Goal: Task Accomplishment & Management: Use online tool/utility

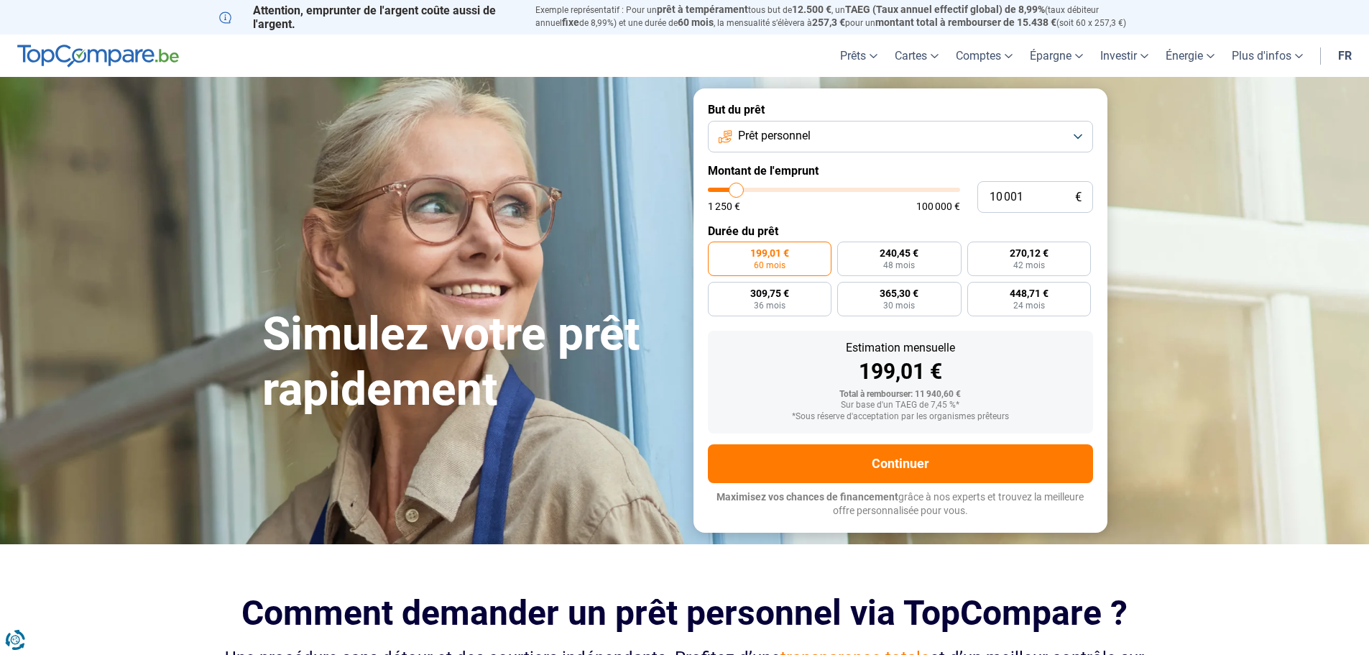
type input "11 000"
type input "11000"
type input "11 250"
type input "11250"
type input "11 750"
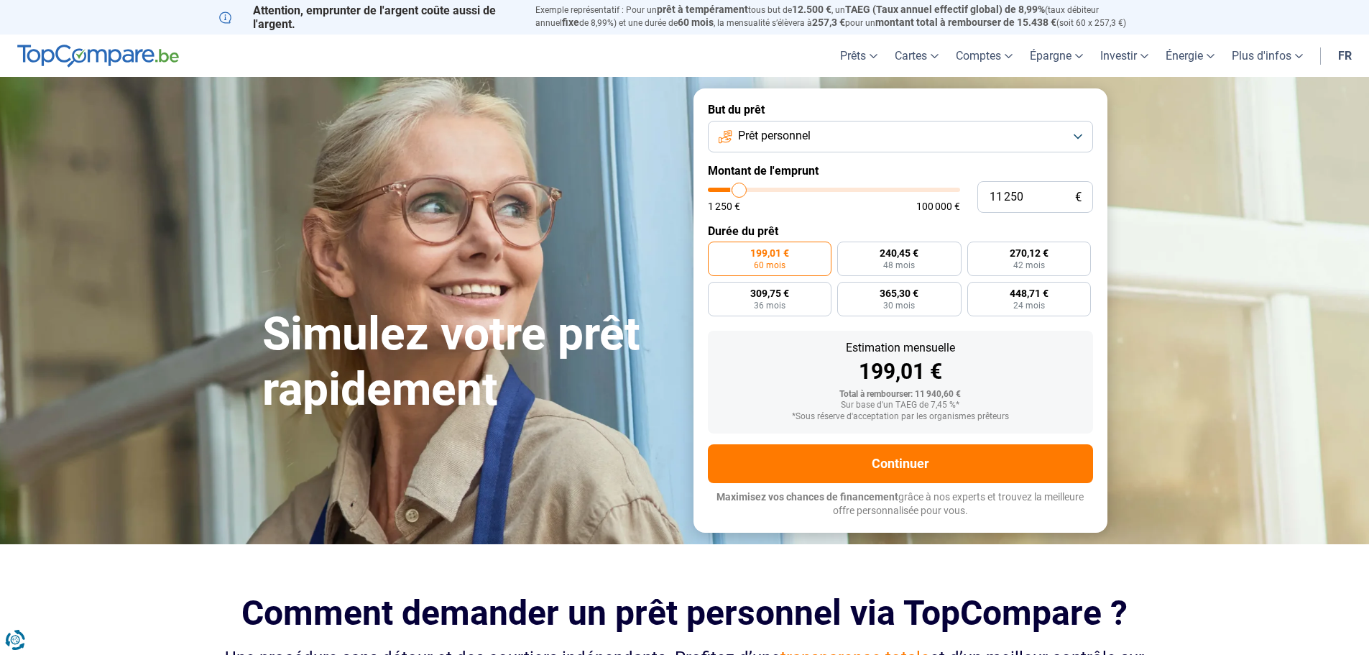
type input "11750"
type input "12 250"
type input "12250"
type input "13 000"
type input "13000"
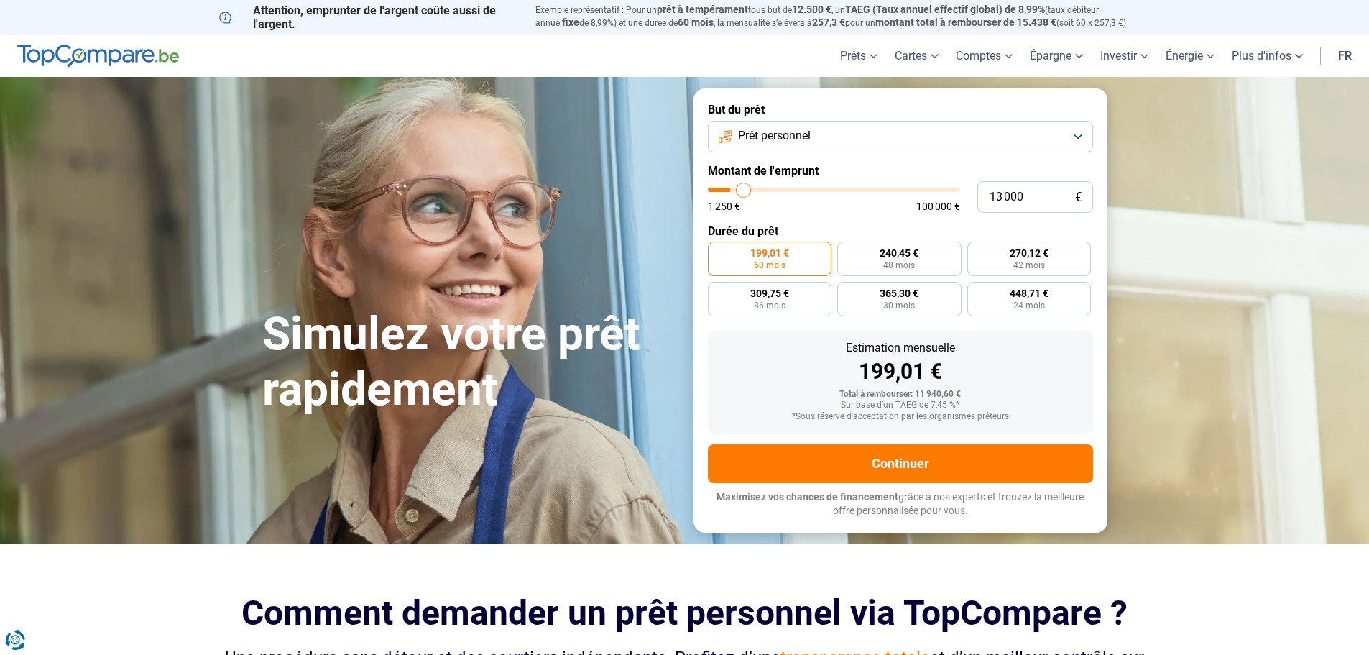
type input "13 250"
type input "13250"
type input "14 000"
type input "14000"
type input "14 250"
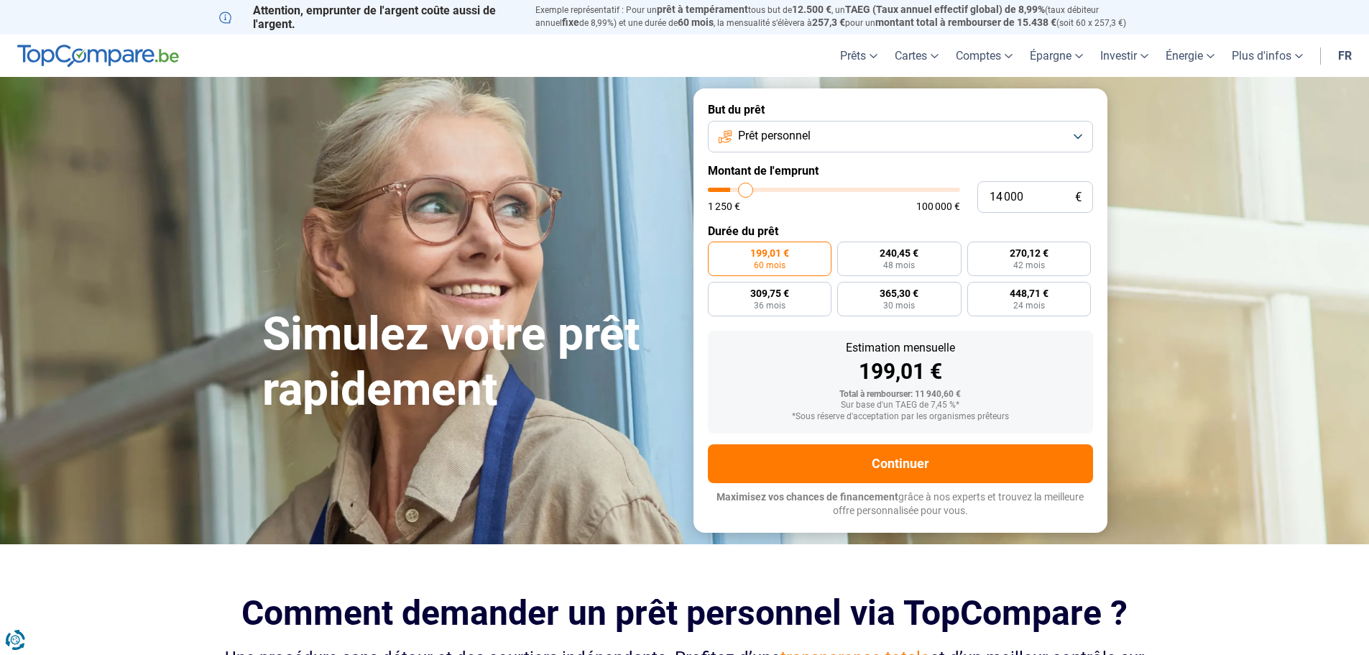
type input "14250"
type input "14 500"
type input "14500"
type input "14 750"
type input "14750"
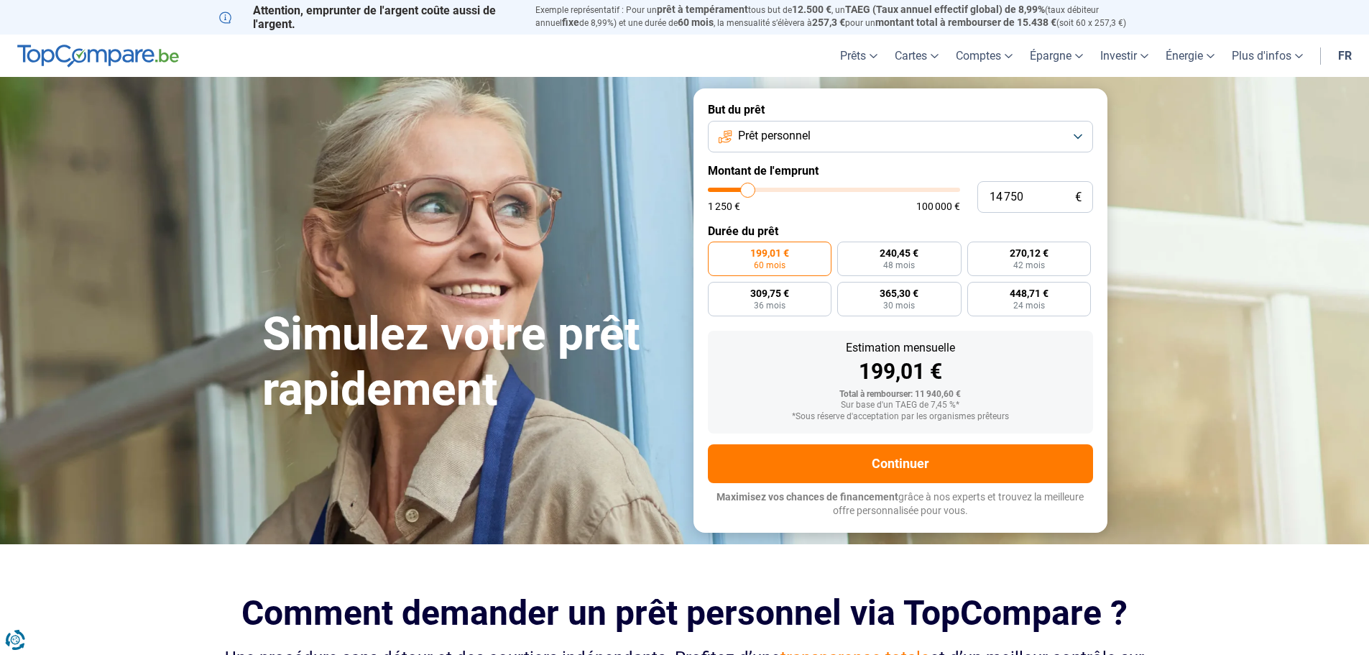
type input "15 500"
type input "15500"
type input "15 750"
type input "15750"
type input "16 750"
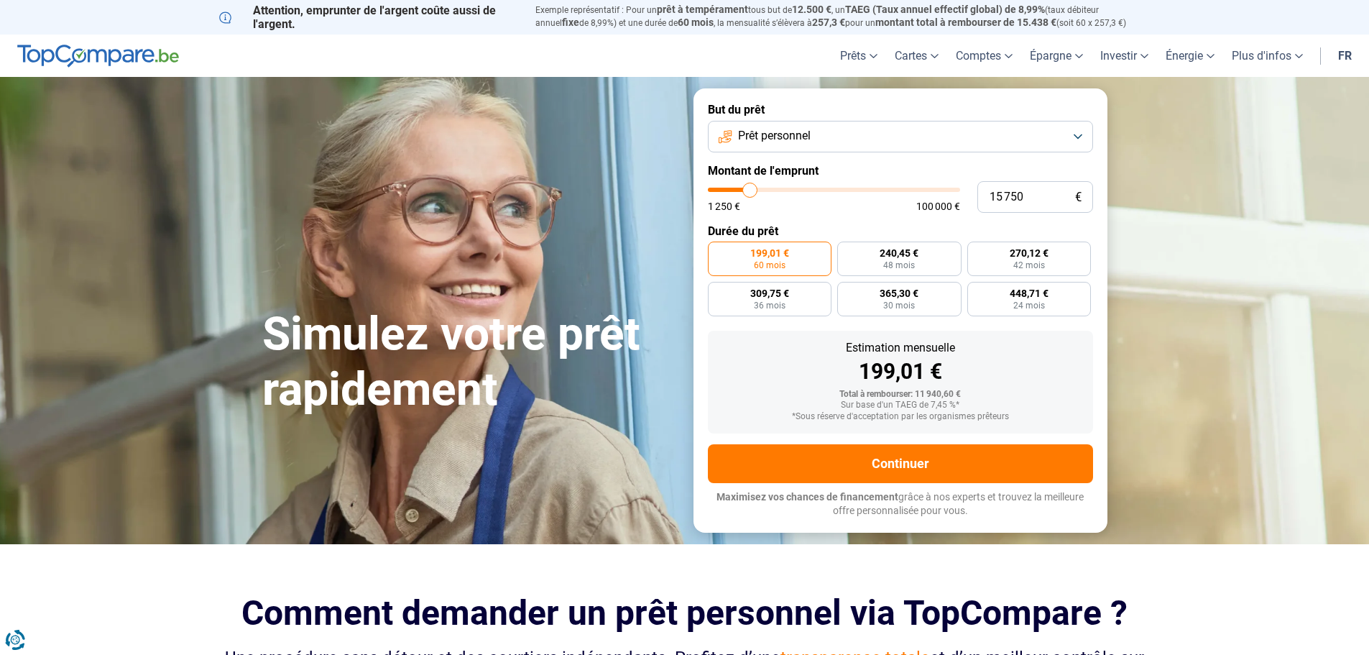
type input "16750"
type input "18 000"
type input "18000"
type input "18 750"
type input "18750"
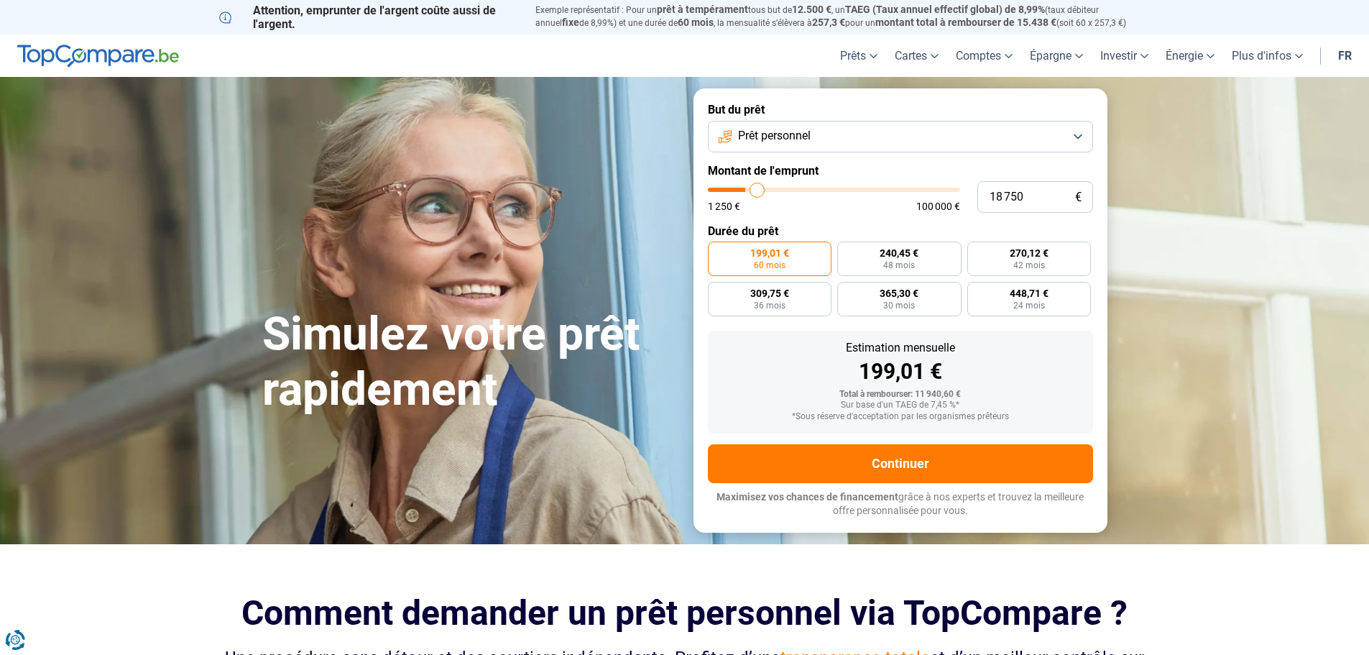
type input "19 750"
type input "19750"
type input "21 250"
type input "21250"
type input "22 250"
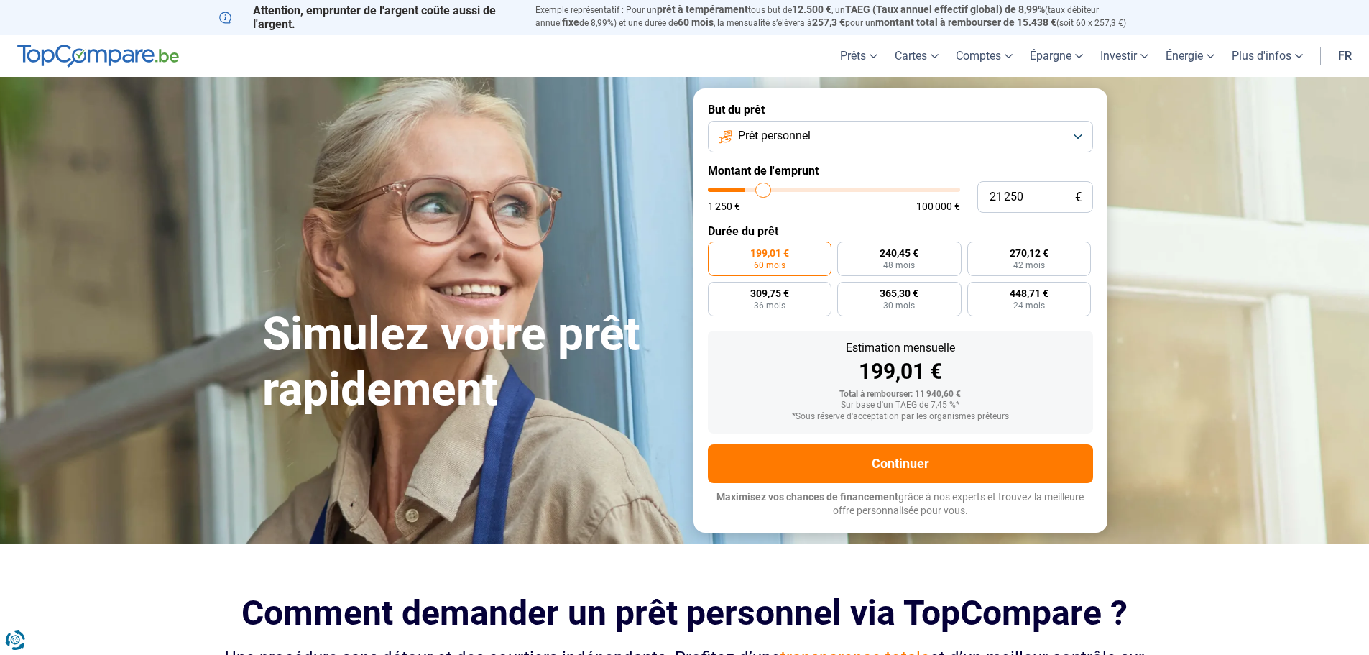
type input "22250"
type input "22 750"
type input "22750"
type input "23 250"
type input "23250"
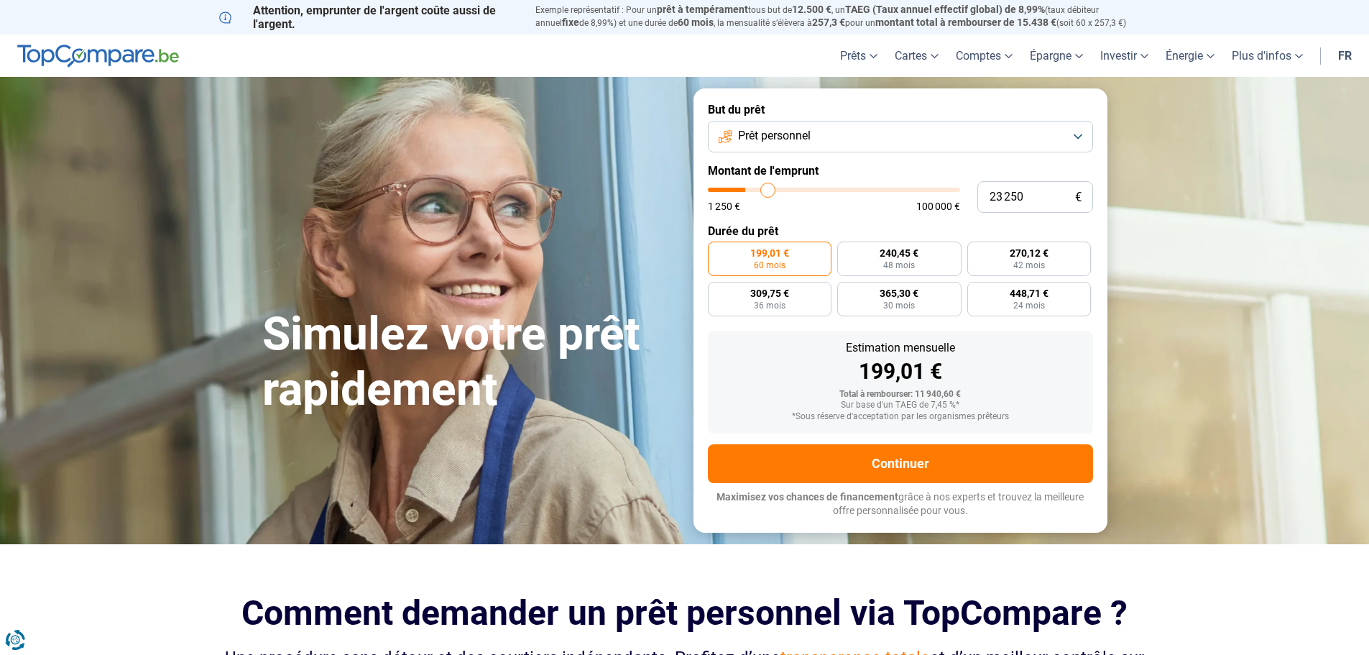
type input "24 250"
type input "24250"
type input "24 750"
type input "24750"
type input "25 500"
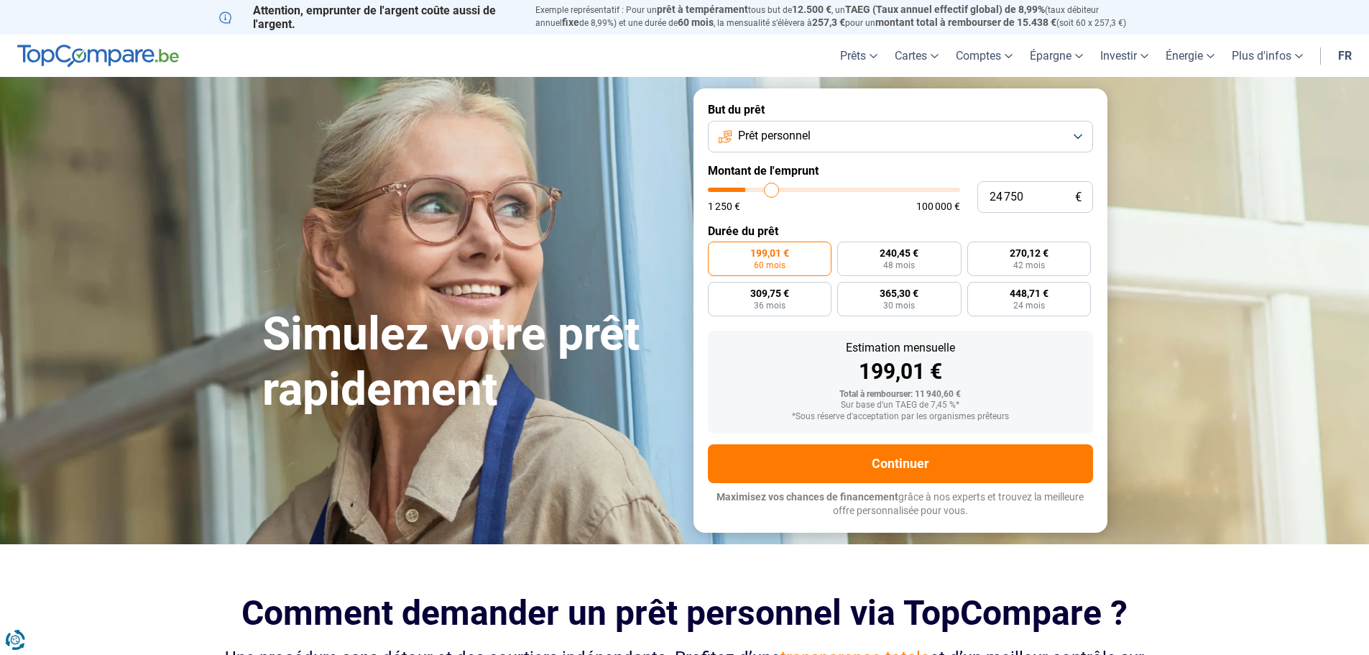
type input "25500"
type input "26 000"
type input "26000"
type input "26 500"
type input "26500"
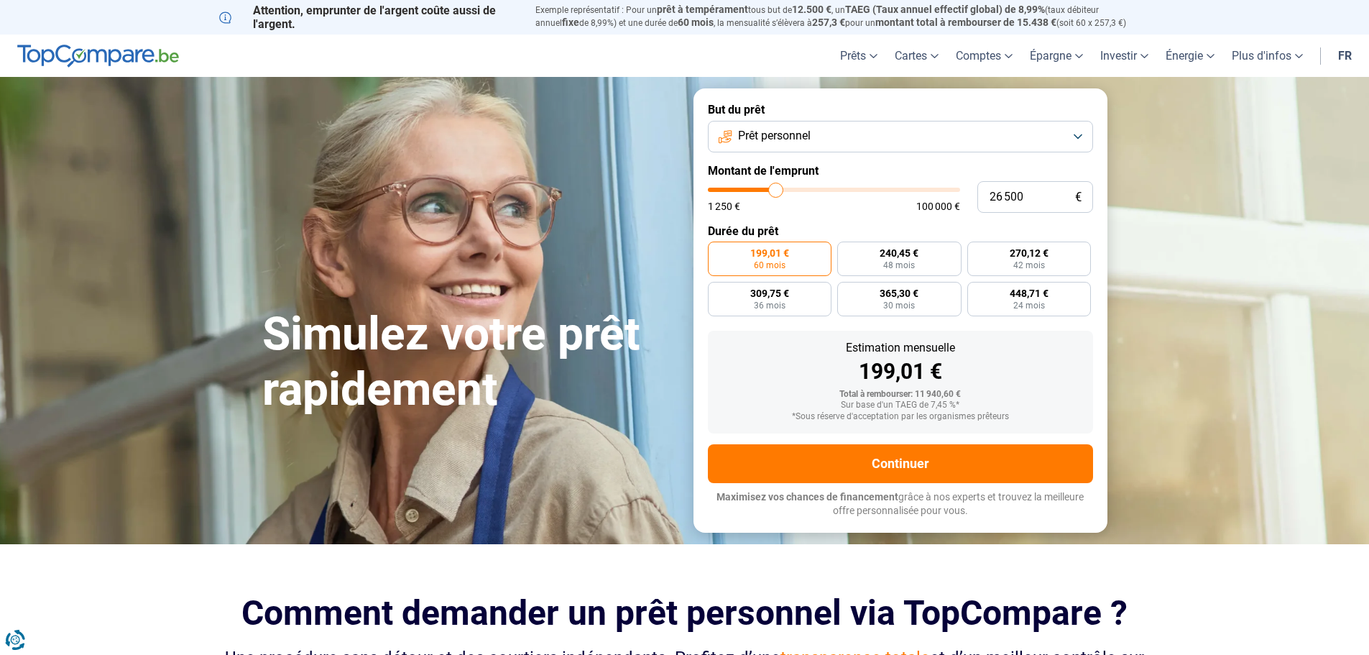
type input "27 000"
type input "27000"
type input "27 250"
type input "27250"
type input "27 500"
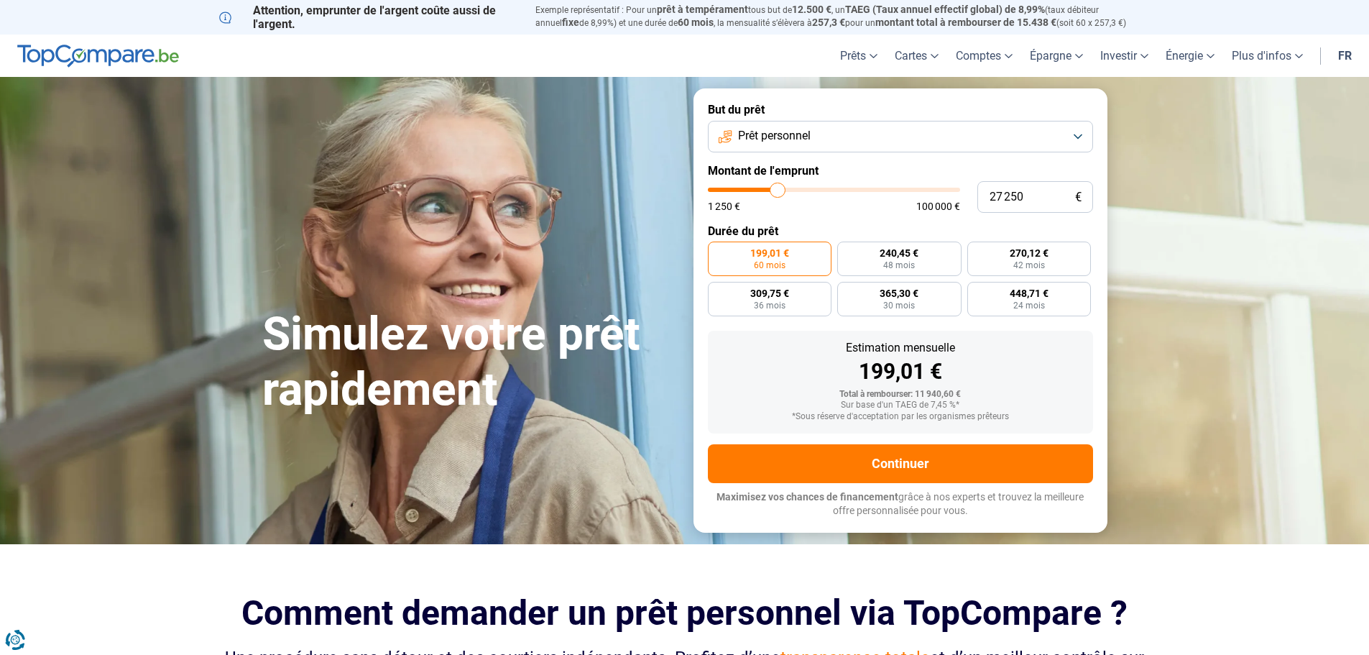
type input "27500"
type input "27 750"
type input "27750"
type input "28 000"
type input "28000"
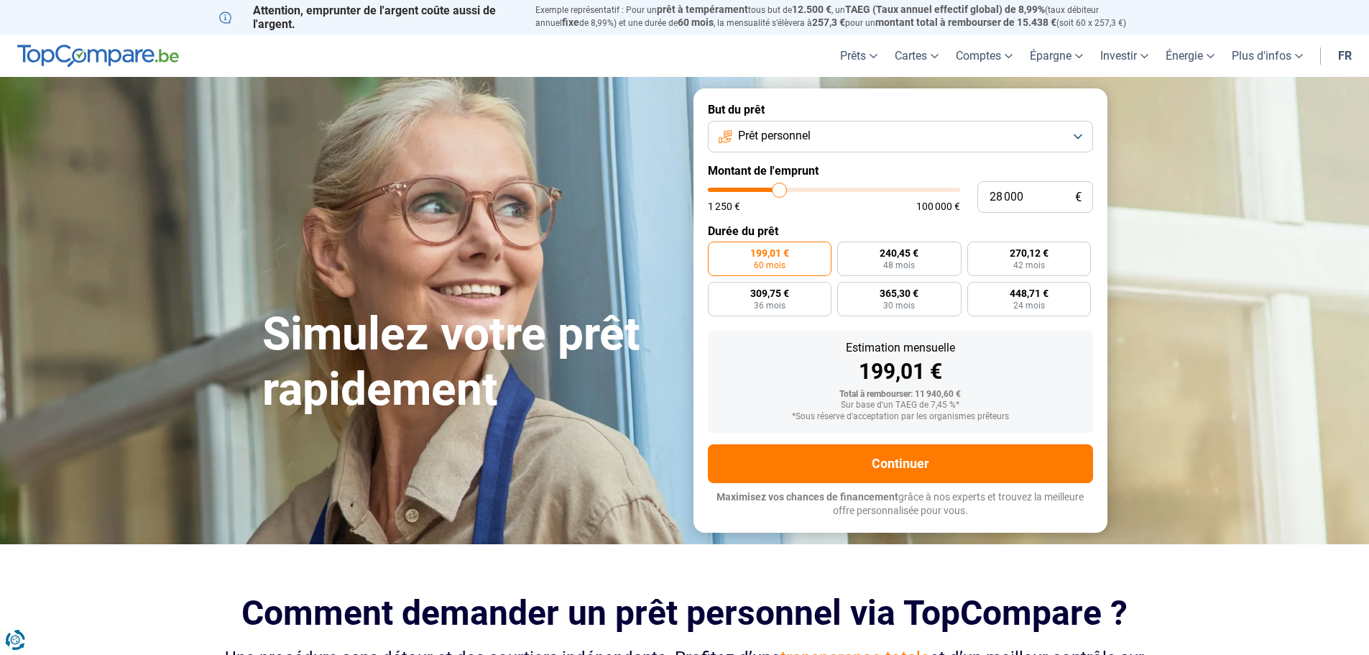
type input "28 750"
type input "28750"
type input "29 250"
type input "29250"
type input "29 750"
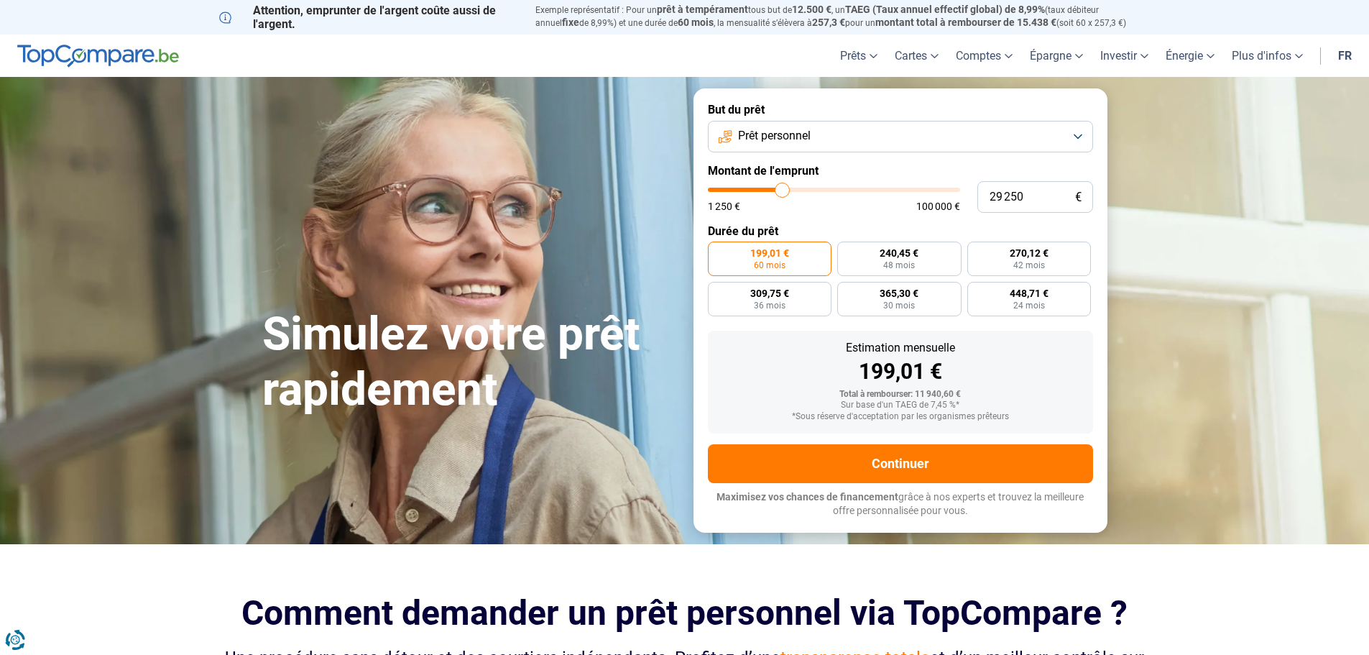
type input "29750"
type input "30 750"
type input "30750"
type input "31 250"
type input "31250"
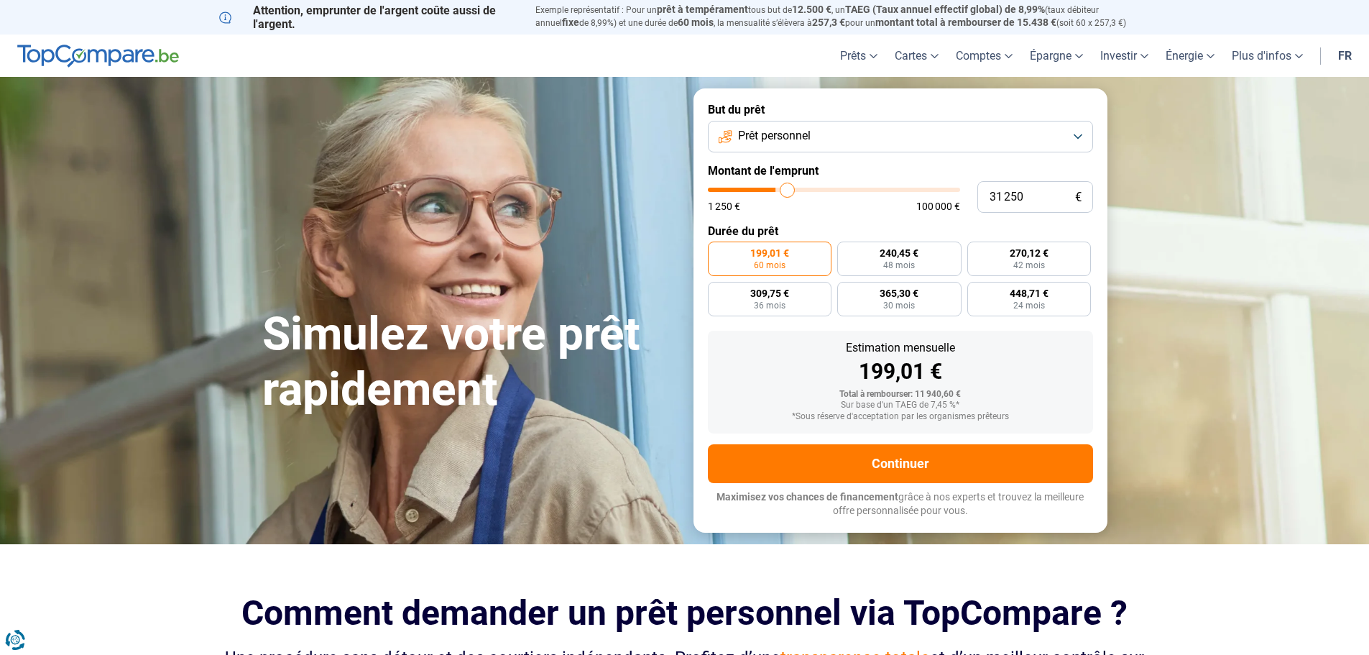
type input "31 750"
type input "31750"
type input "32 000"
type input "32000"
type input "32 250"
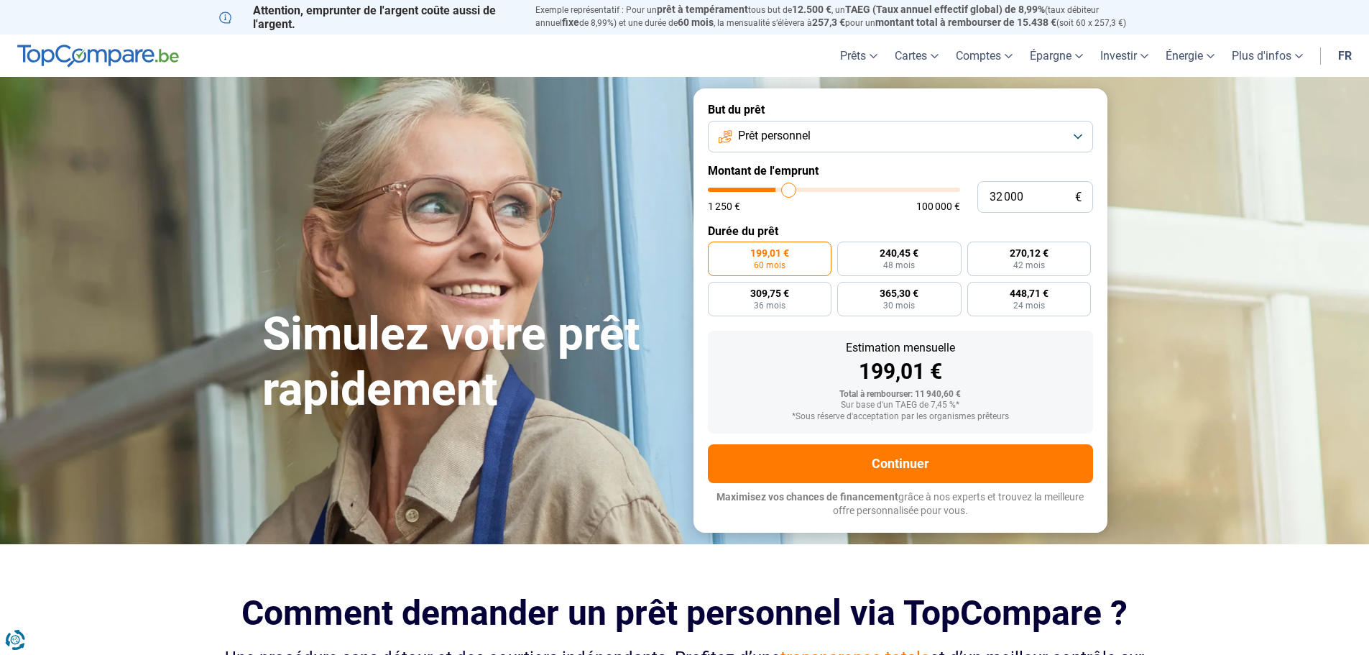
type input "32250"
type input "32 500"
type input "32500"
type input "32 750"
type input "32750"
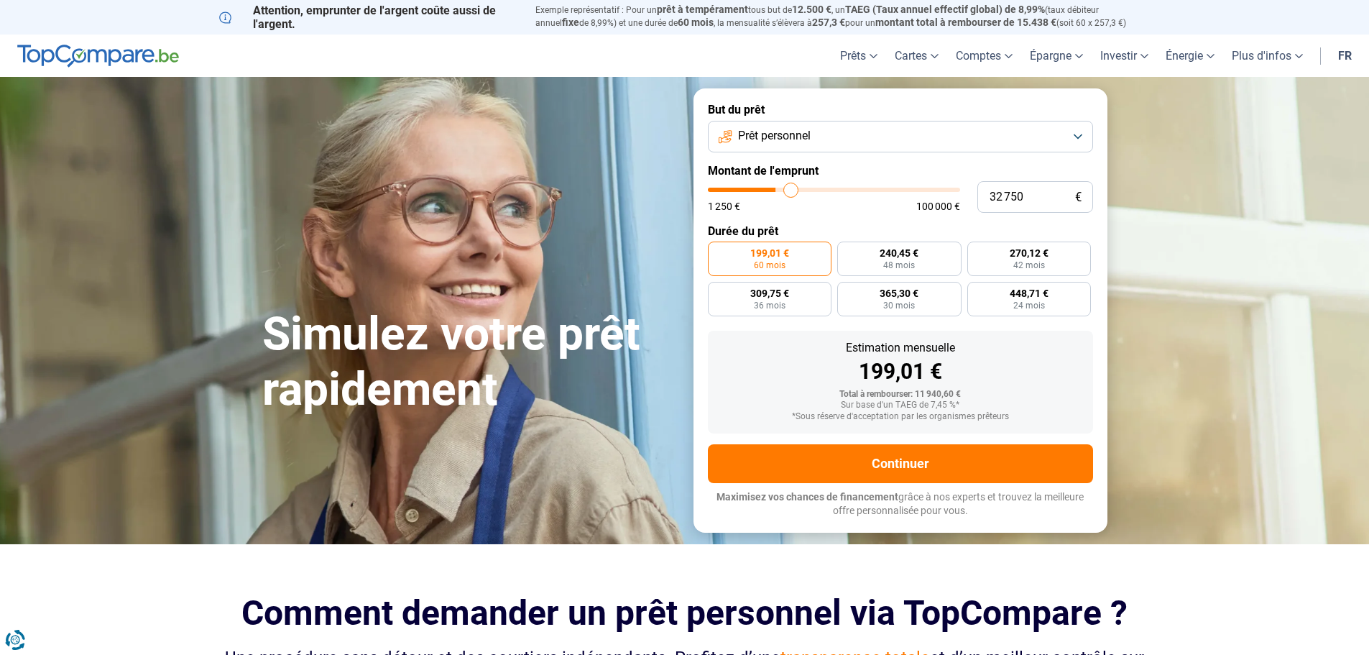
type input "33 500"
type input "33500"
type input "33 750"
type input "33750"
type input "34 250"
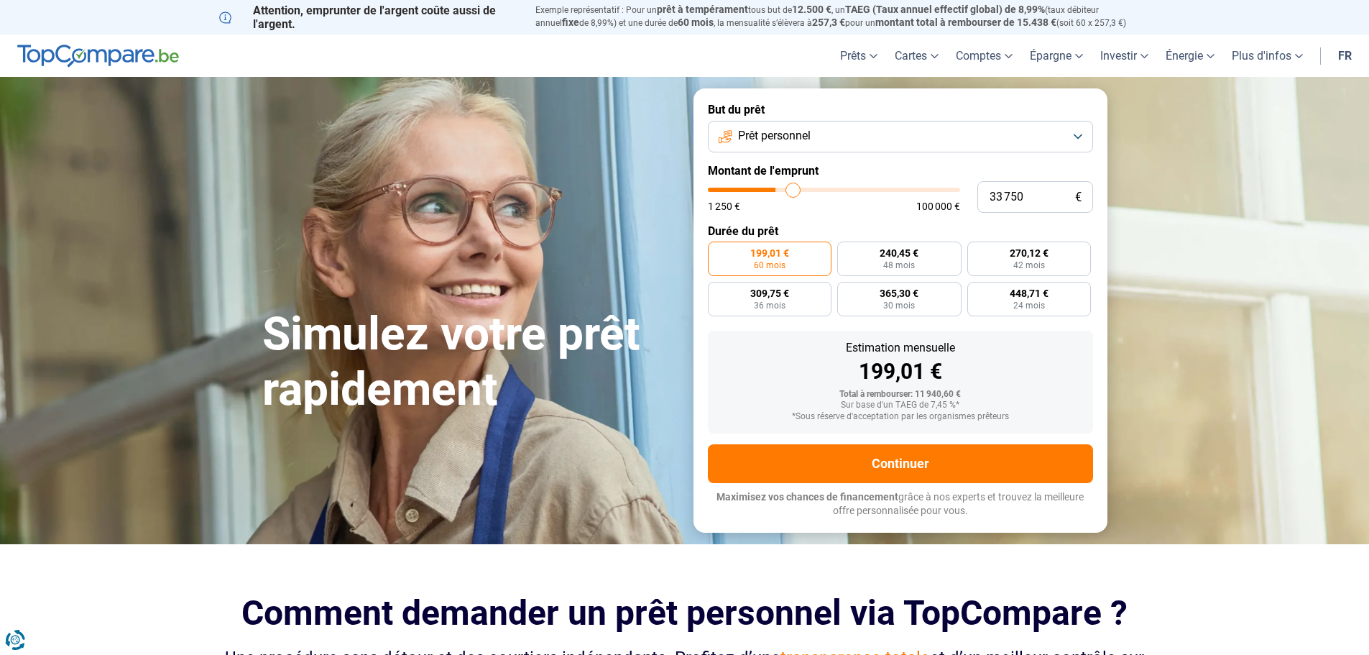
type input "34250"
type input "35 000"
type input "35000"
type input "35 250"
type input "35250"
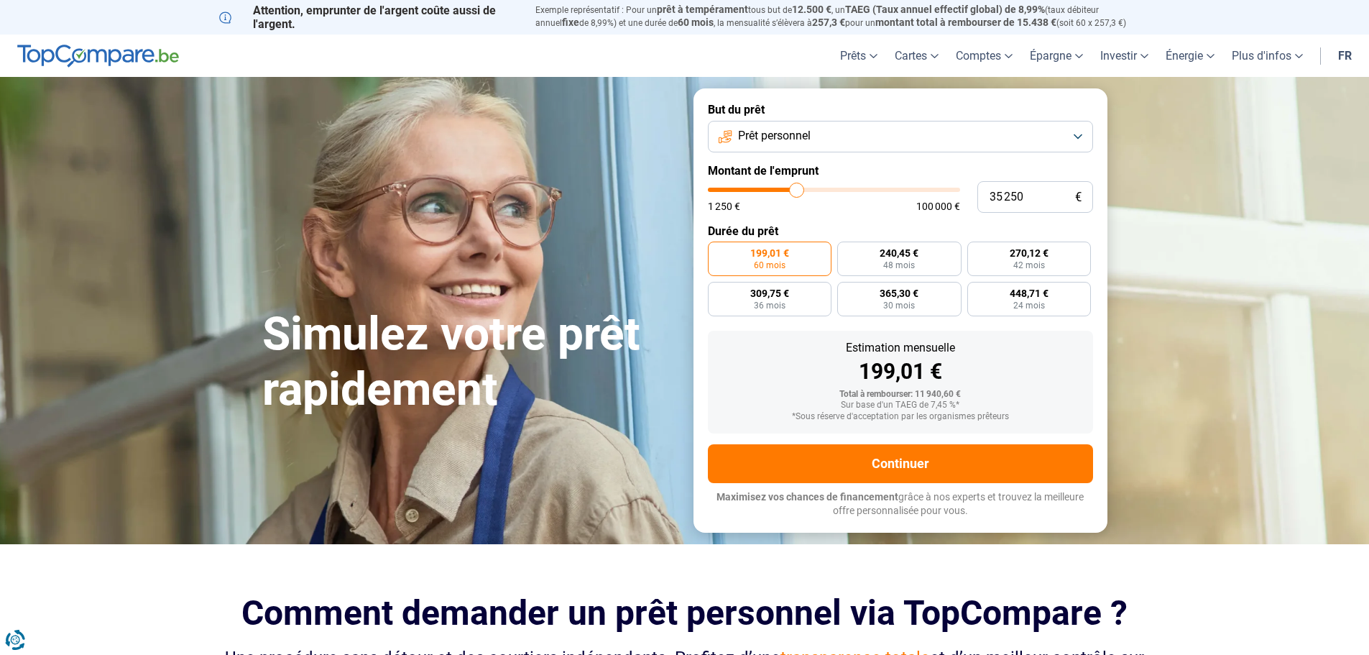
type input "35 500"
type input "35500"
type input "36 000"
type input "36000"
type input "37 000"
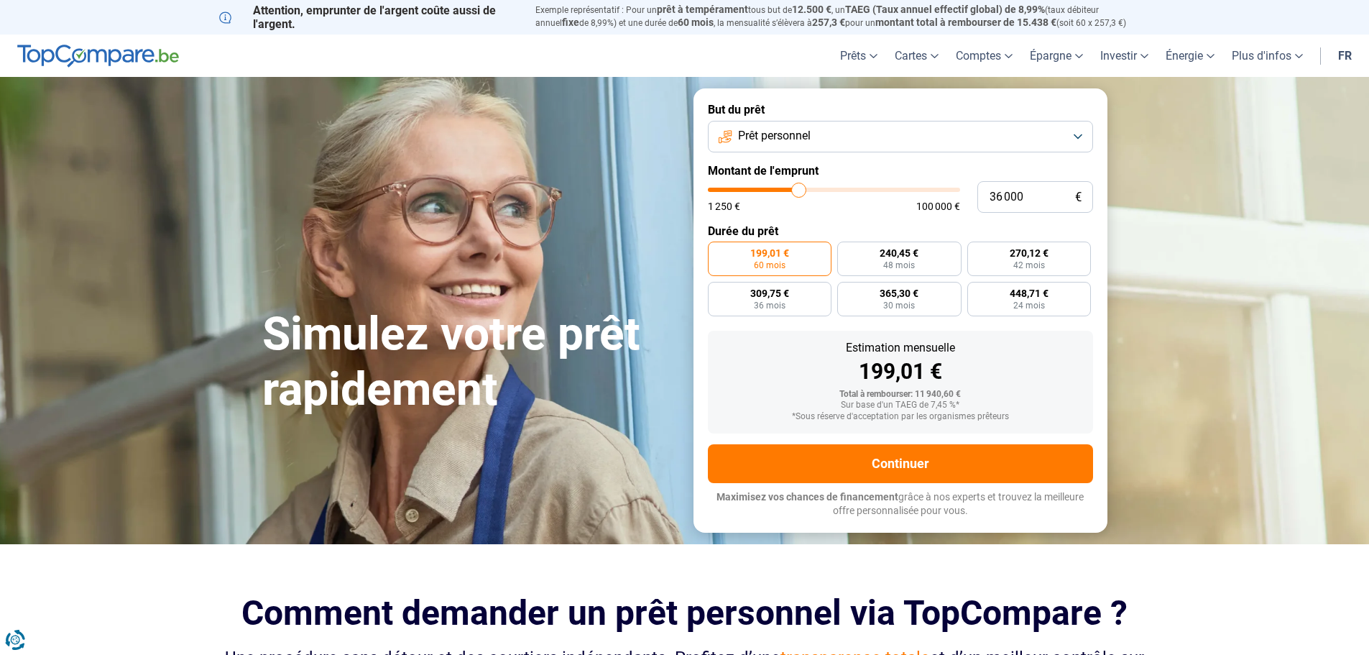
type input "37000"
type input "37 250"
type input "37250"
type input "37 750"
type input "37750"
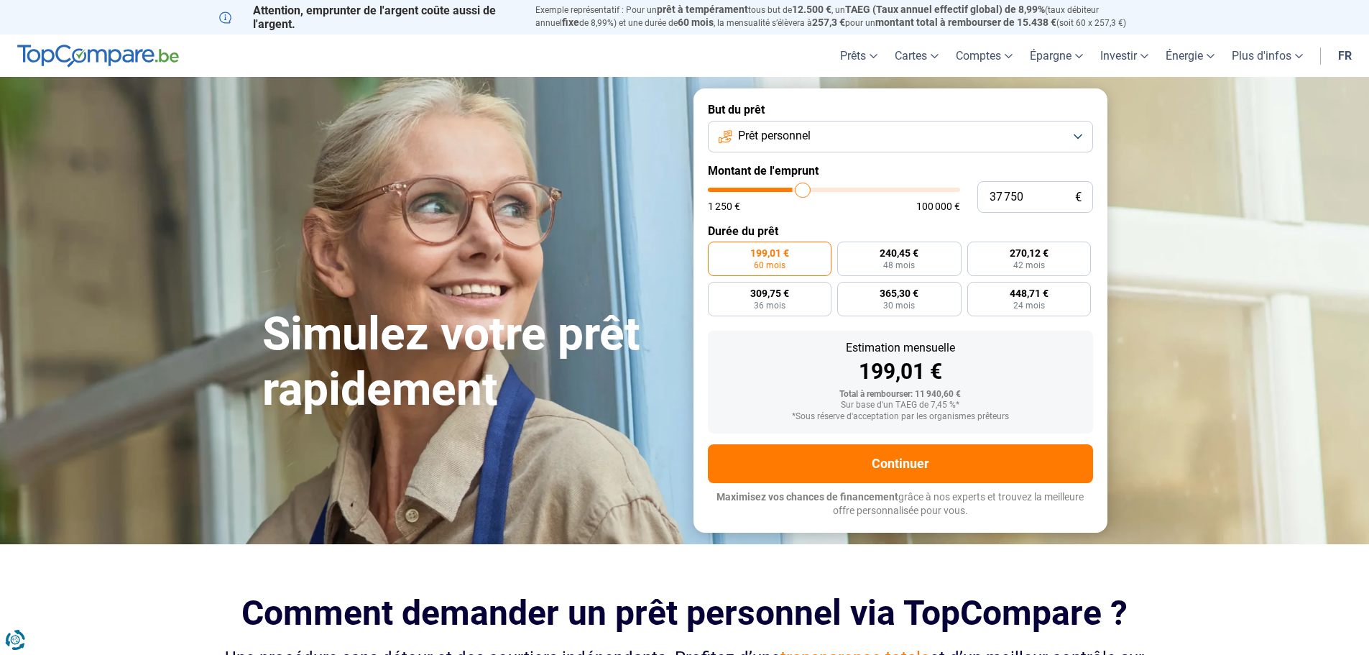
type input "38 250"
type input "38250"
type input "38 500"
type input "38500"
type input "38 750"
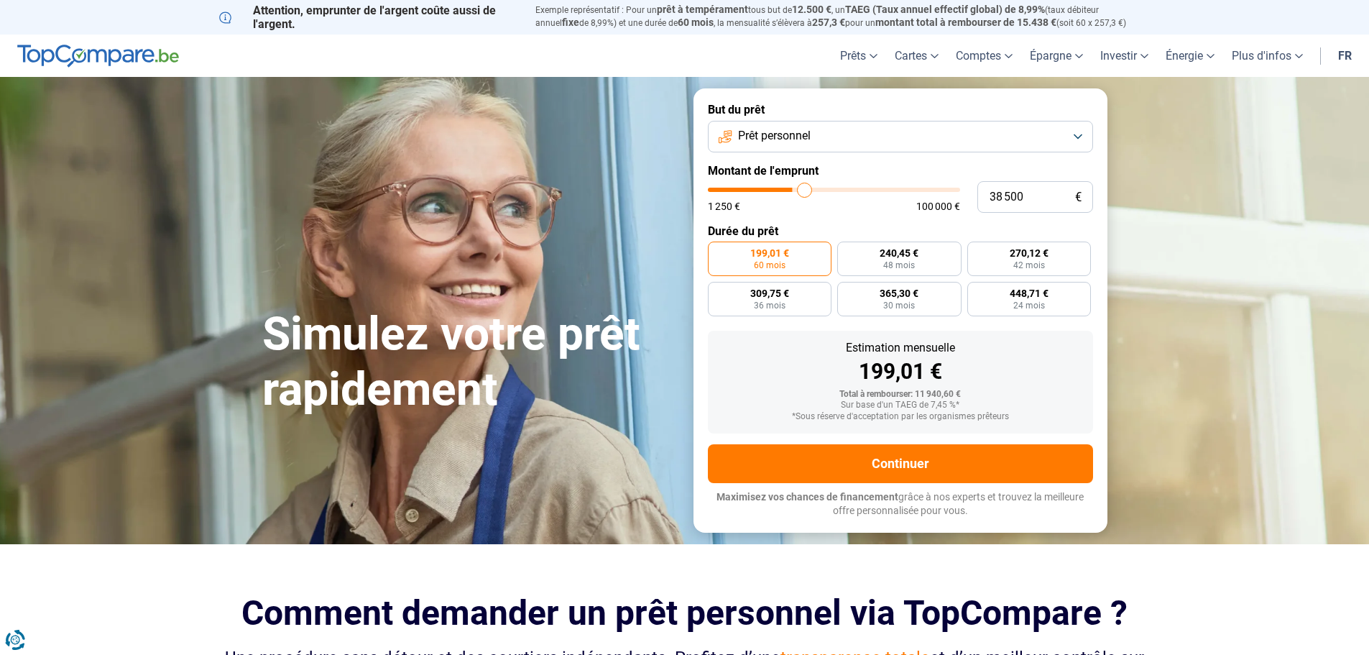
type input "38750"
type input "39 250"
type input "39250"
type input "40 000"
type input "40000"
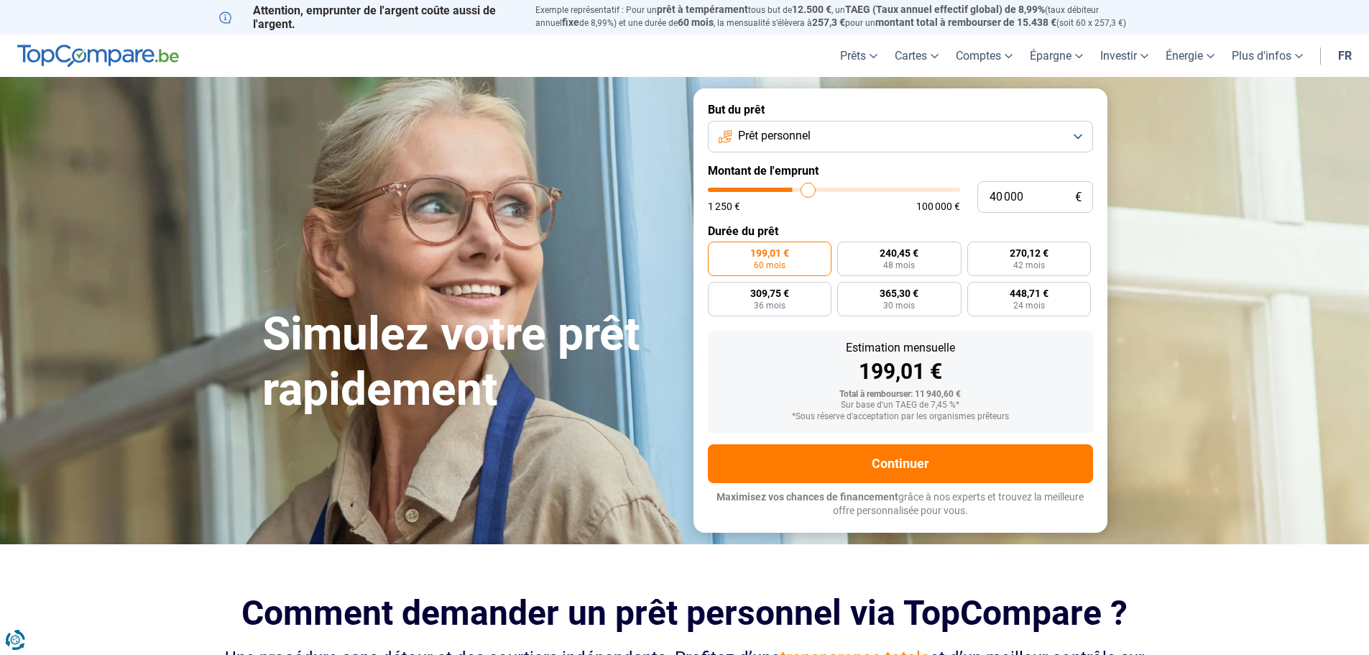
type input "40 250"
type input "40250"
type input "40 750"
type input "40750"
type input "41 000"
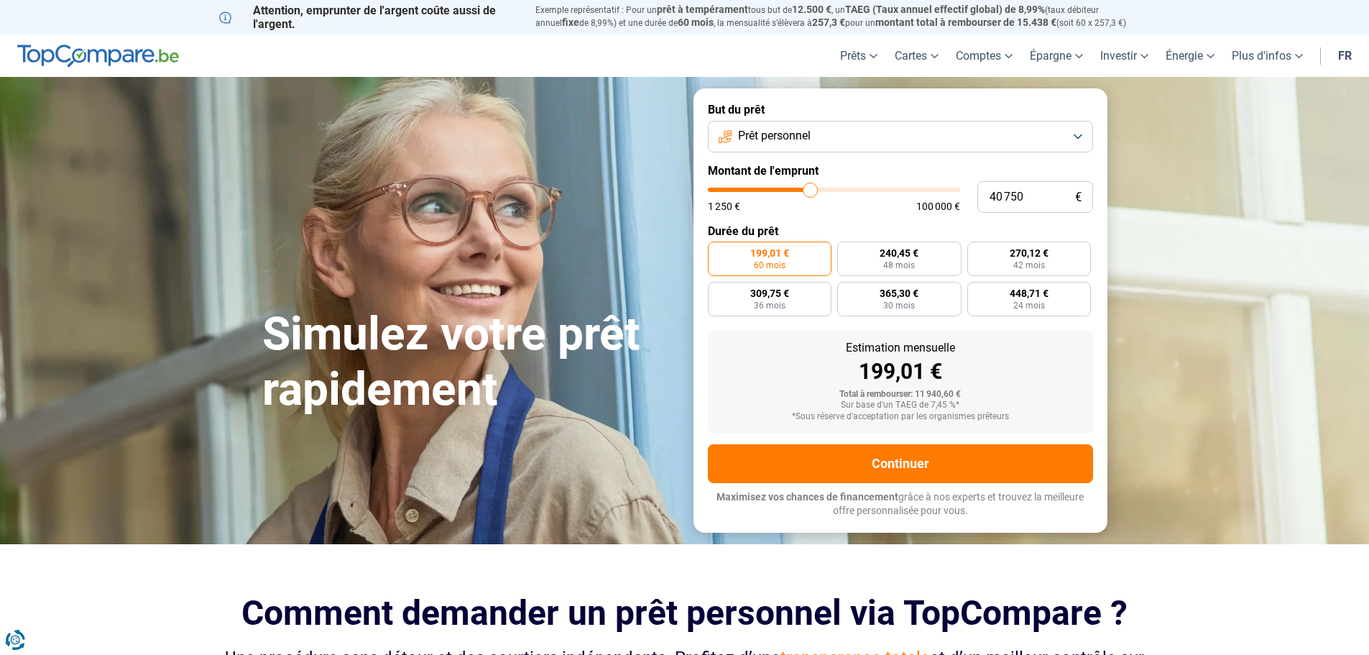
type input "41000"
type input "41 500"
type input "41500"
type input "41 750"
type input "41750"
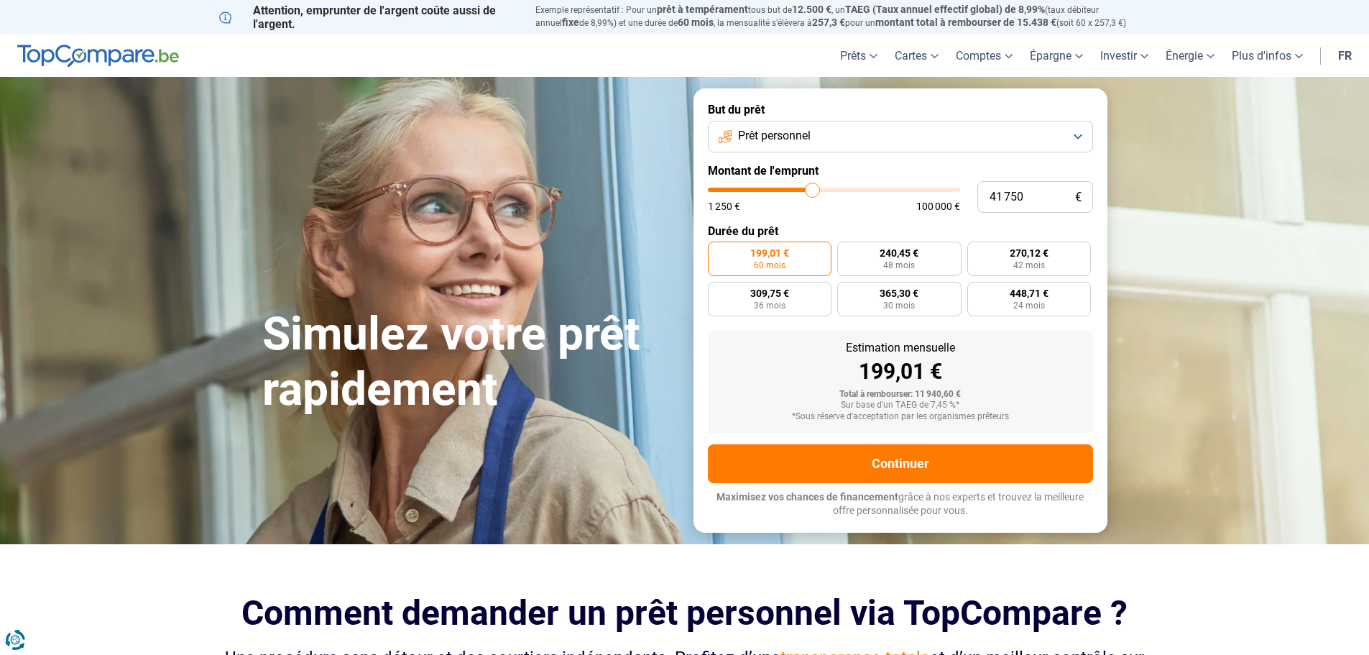
type input "42 000"
type input "42000"
type input "42 250"
type input "42250"
type input "42 750"
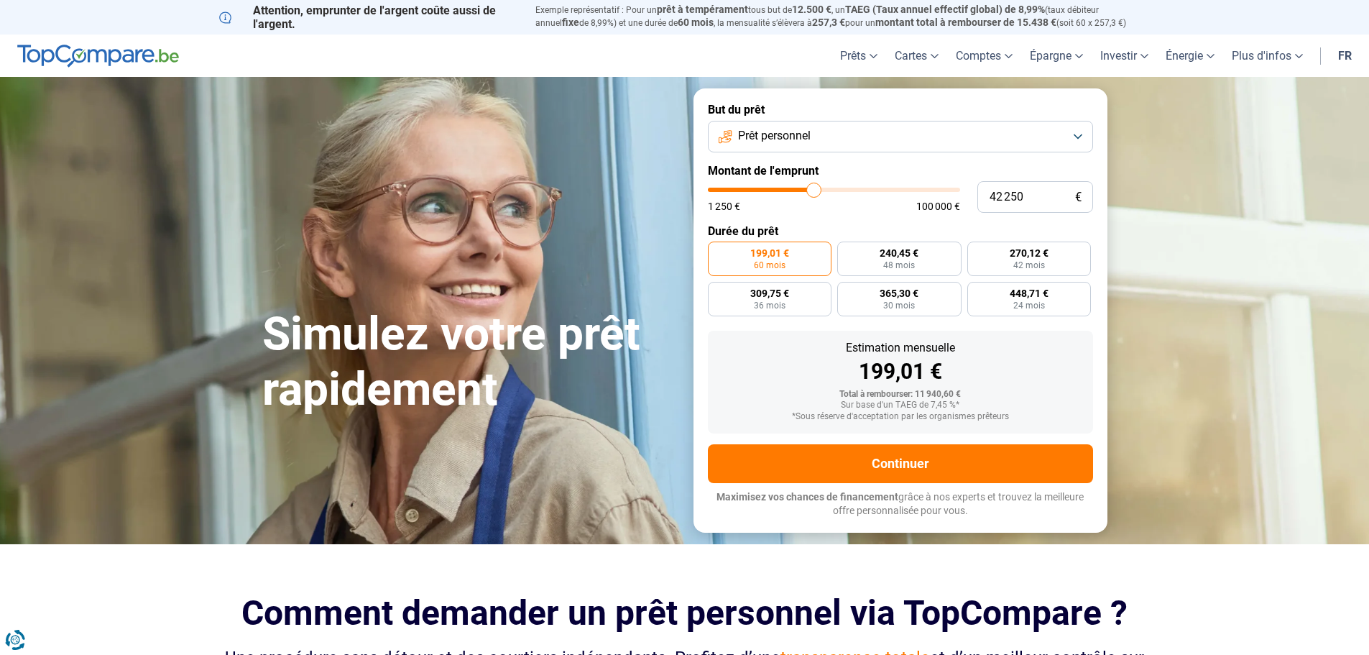
type input "42750"
type input "43 250"
type input "43250"
type input "44 000"
type input "44000"
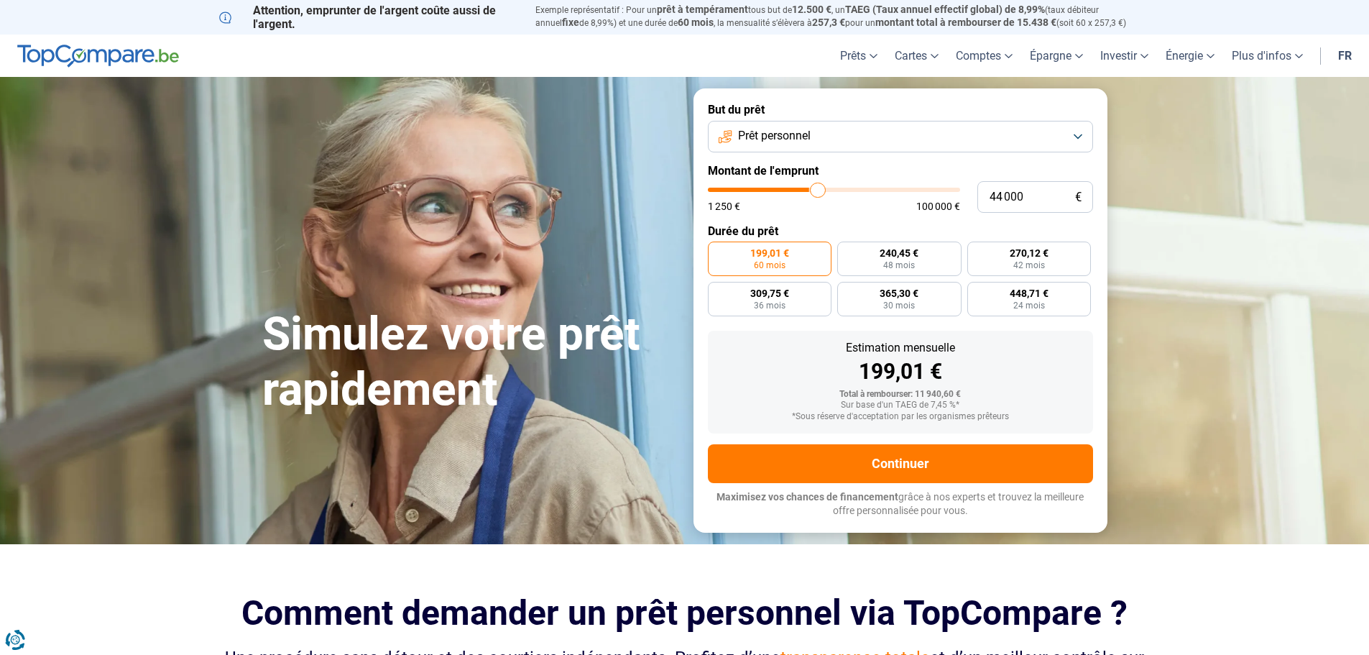
type input "44 750"
type input "44750"
type input "45 250"
type input "45250"
type input "45 750"
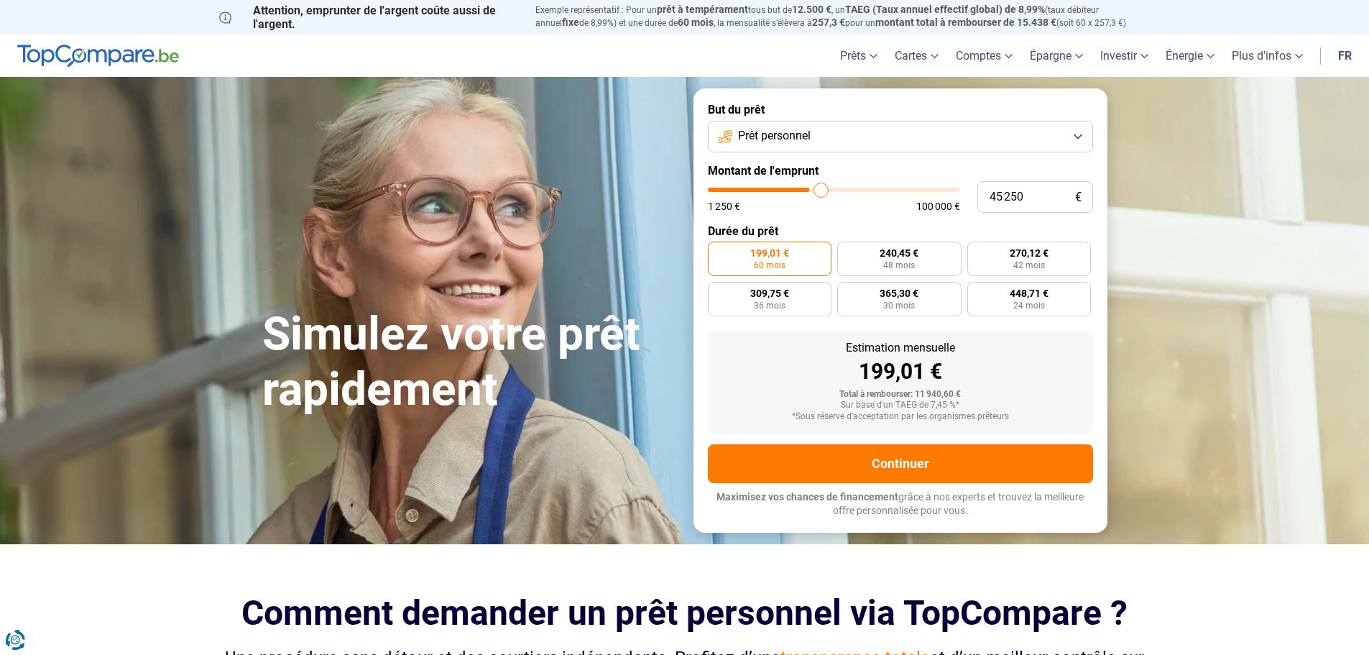
type input "45750"
type input "47 000"
type input "47000"
type input "47 250"
type input "47250"
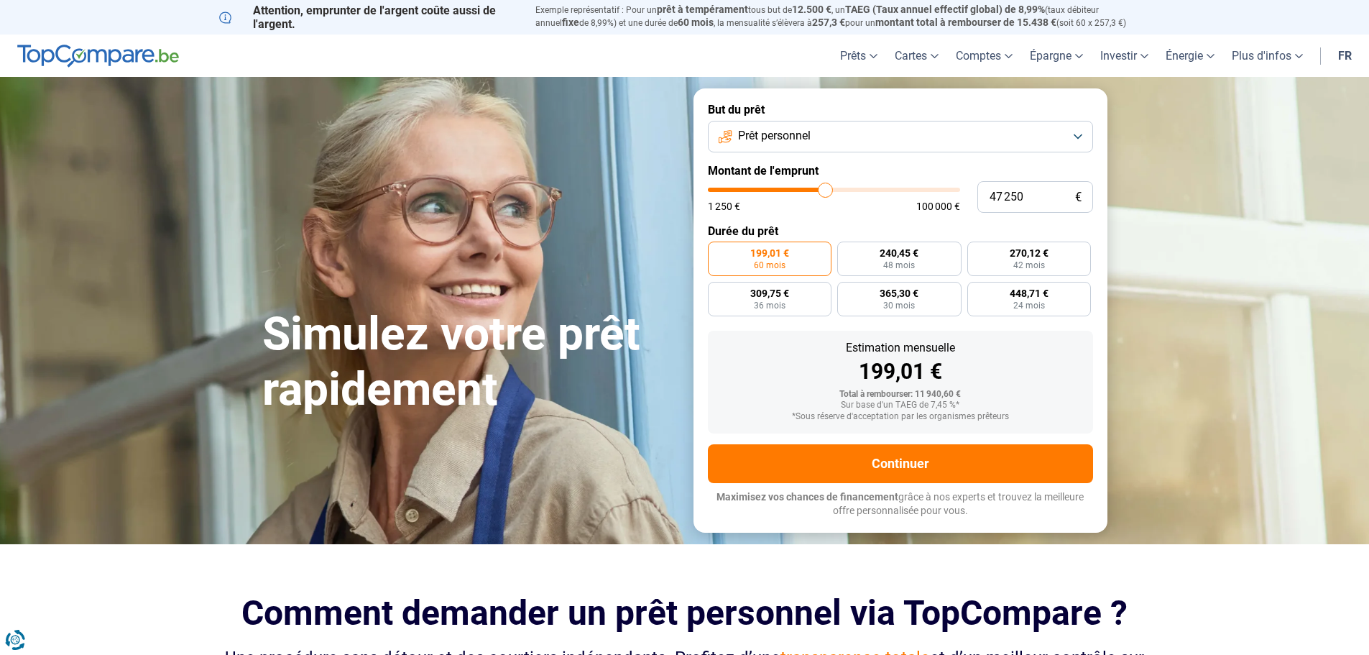
type input "47 500"
type input "47500"
type input "48 000"
type input "48000"
type input "48 500"
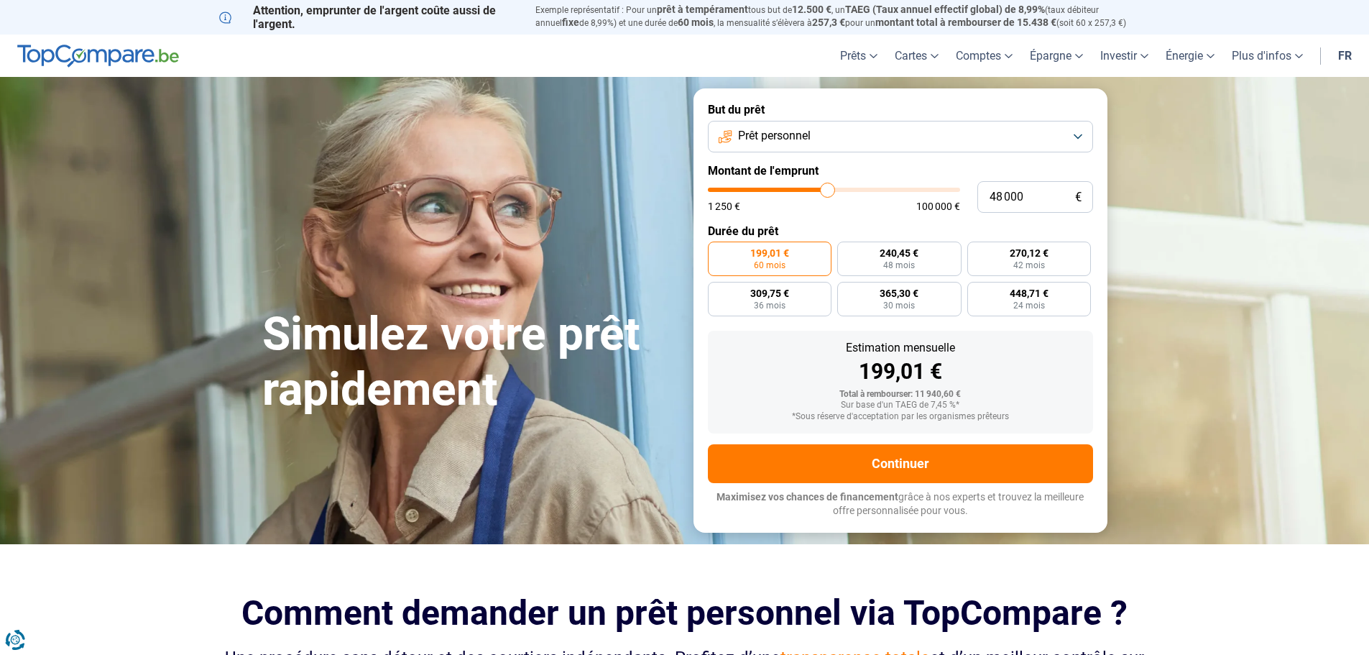
type input "48500"
type input "48 750"
type input "48750"
type input "49 750"
type input "49750"
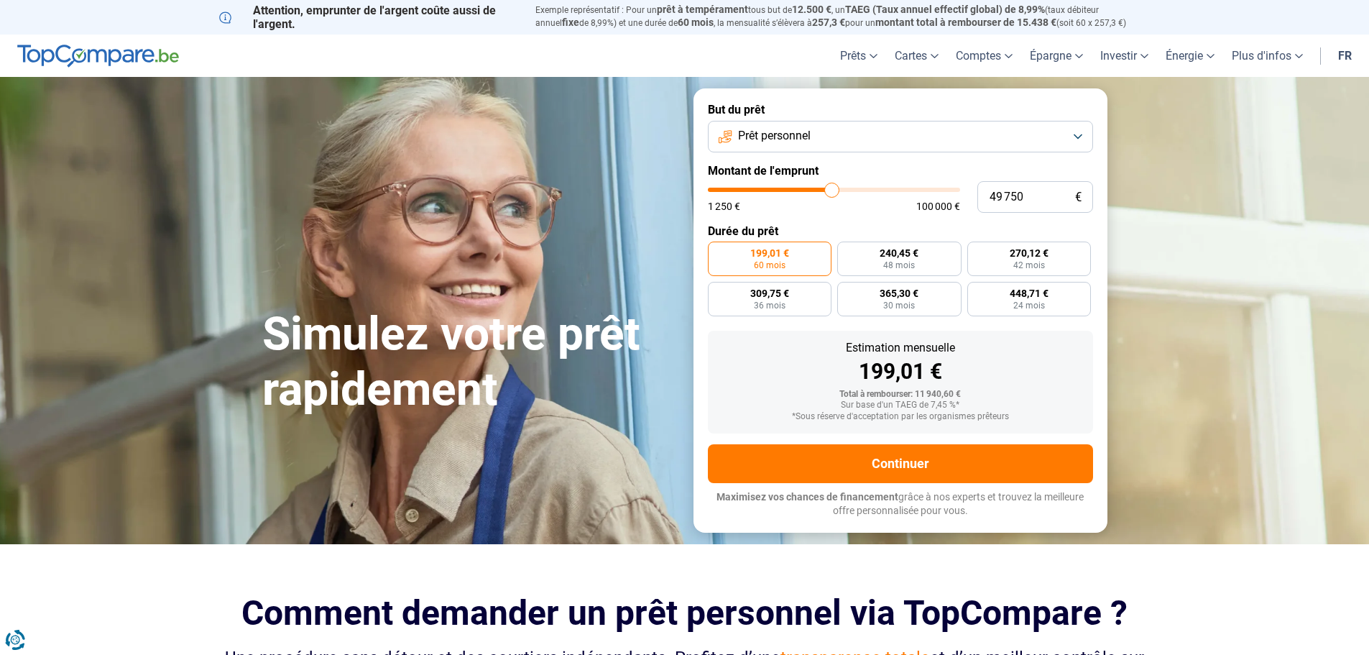
type input "50 750"
type input "50750"
type input "51 250"
type input "51250"
type input "51 500"
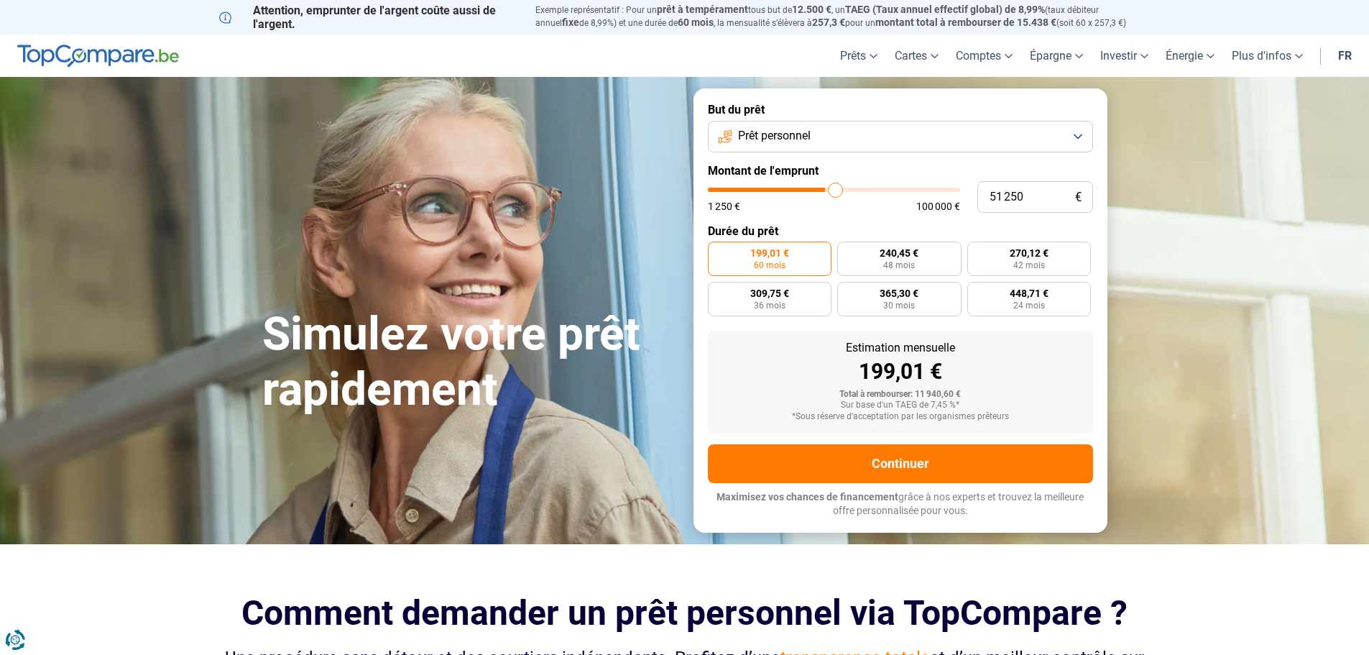
type input "51500"
type input "52 000"
type input "52000"
type input "52 500"
type input "52500"
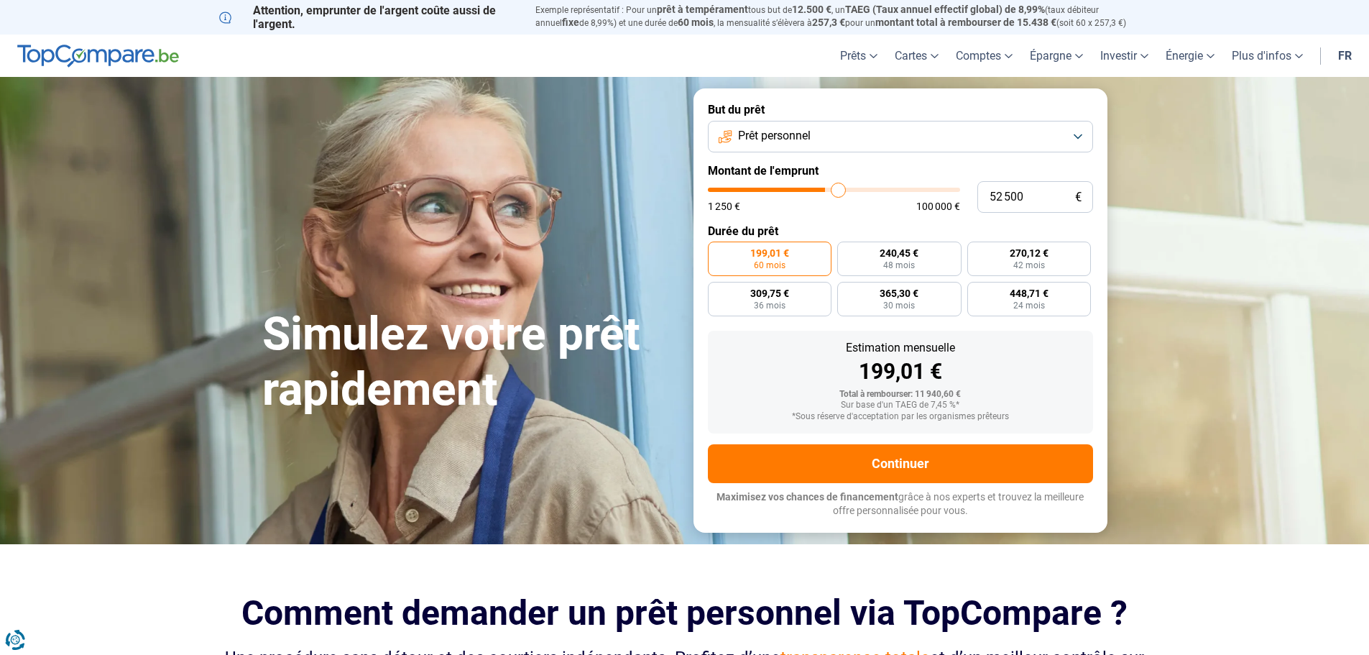
type input "53 000"
type input "53000"
type input "53 750"
type input "53750"
type input "54 000"
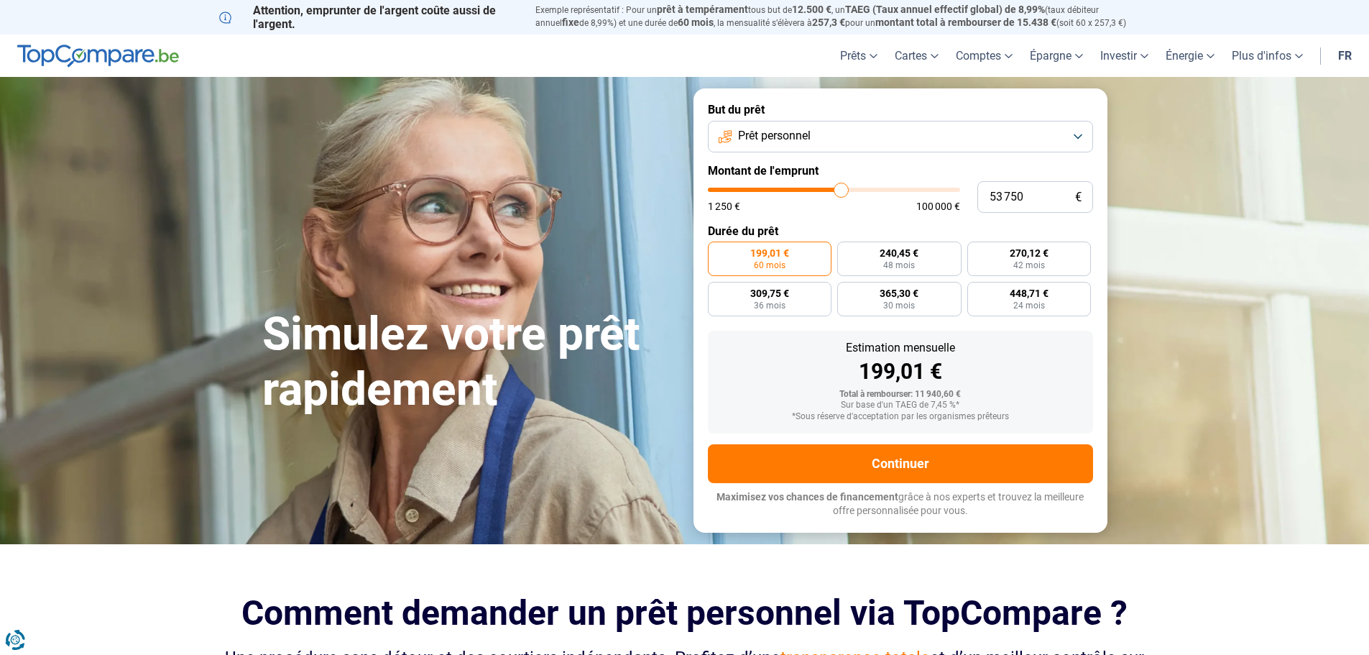
type input "54000"
type input "54 750"
type input "54750"
type input "55 000"
type input "55000"
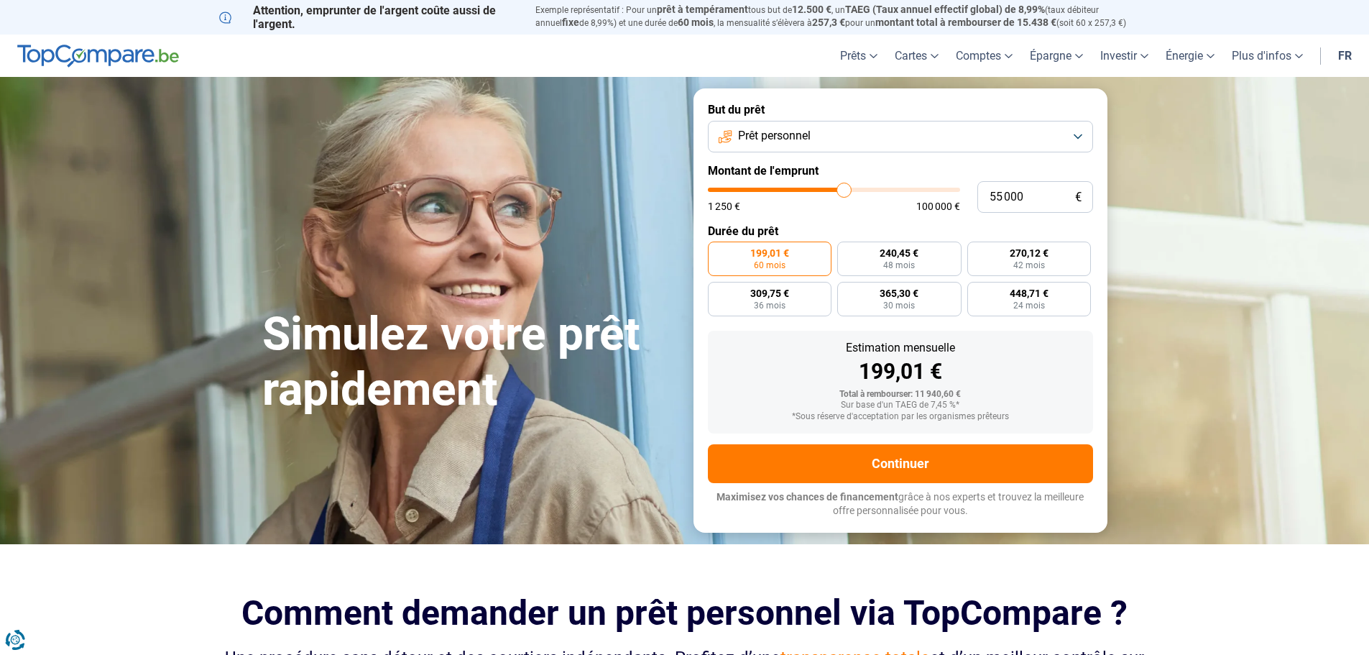
type input "55 500"
type input "55500"
type input "55 750"
type input "55750"
type input "56 250"
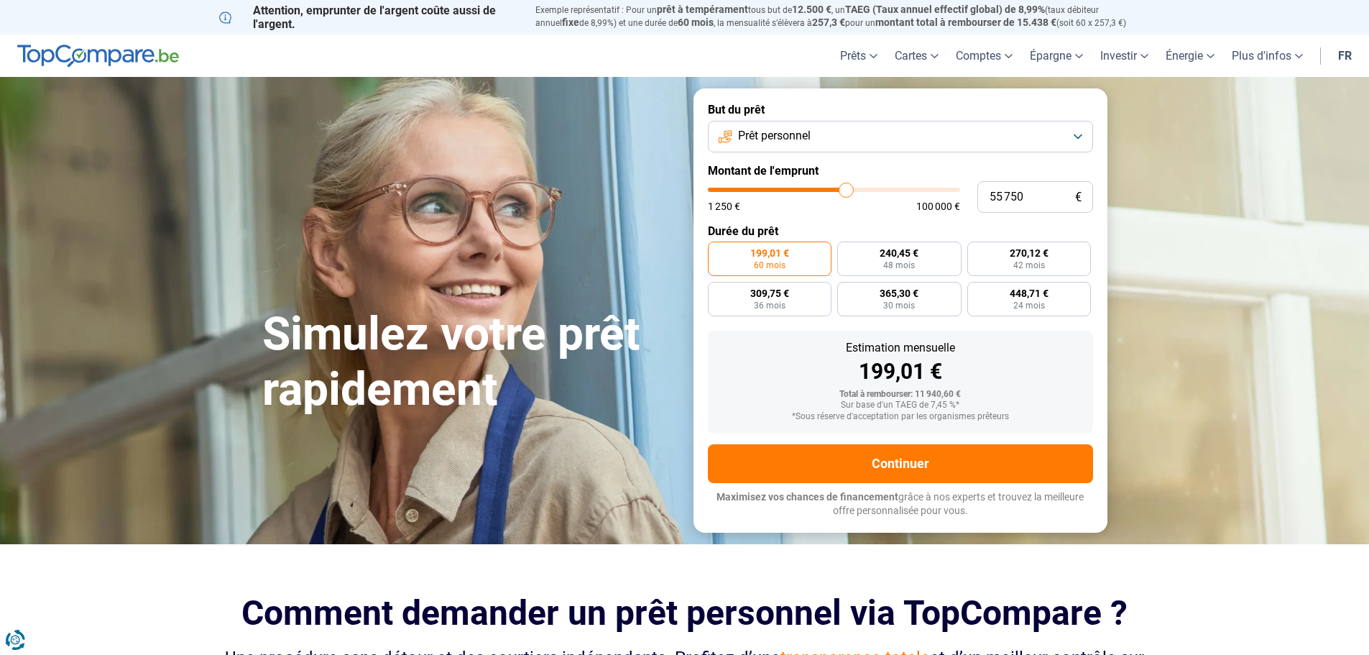
type input "56250"
type input "56 750"
type input "56750"
type input "57 000"
type input "57000"
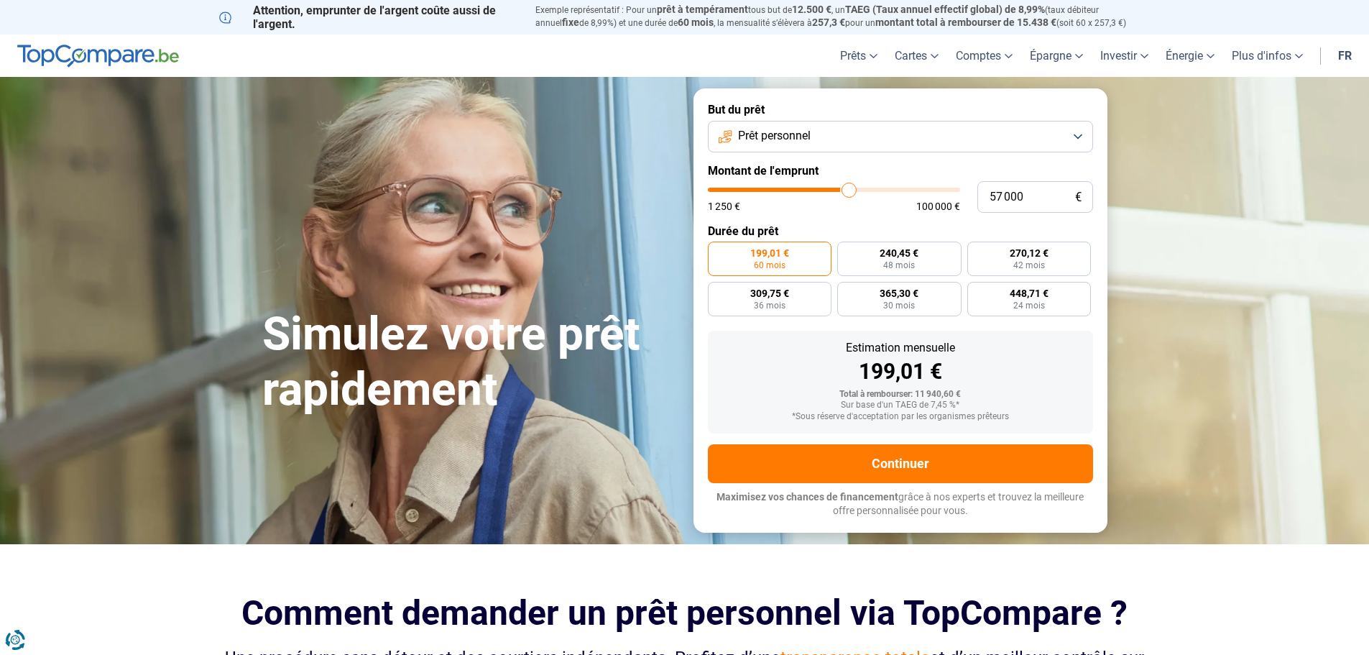
type input "57 250"
type input "57250"
type input "57 750"
type input "57750"
type input "58 250"
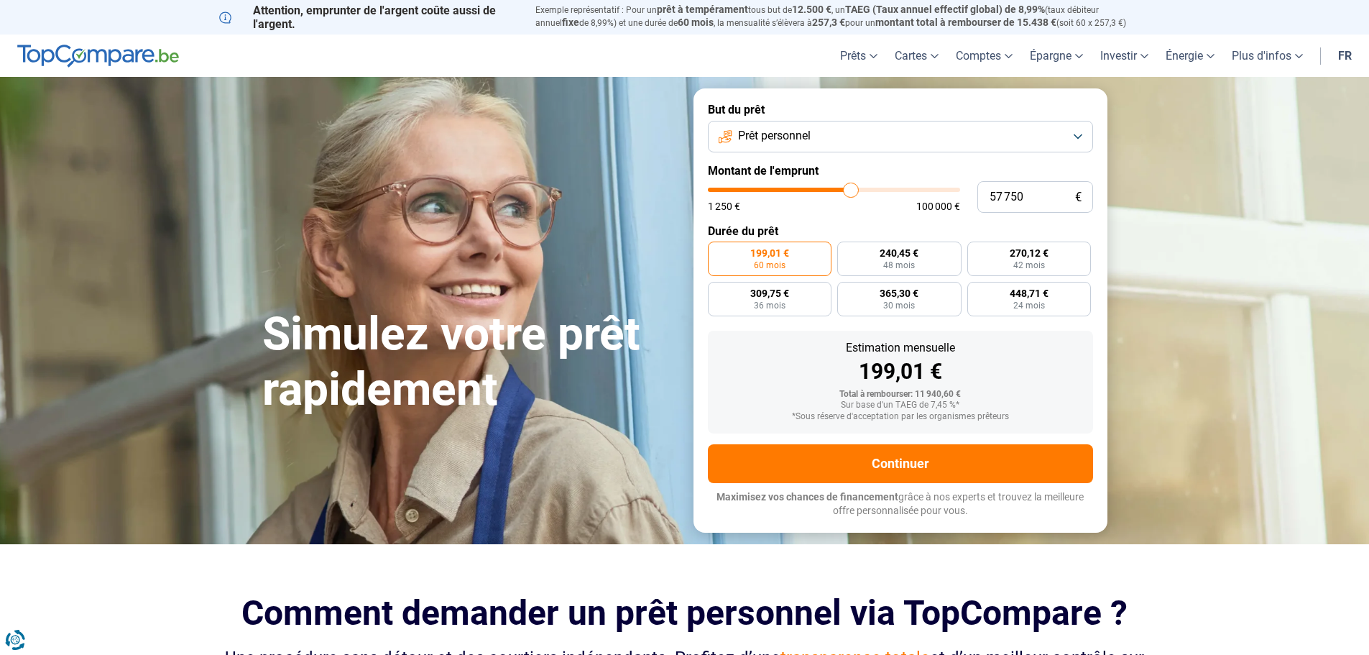
type input "58250"
type input "58 500"
type input "58500"
type input "58 750"
type input "58750"
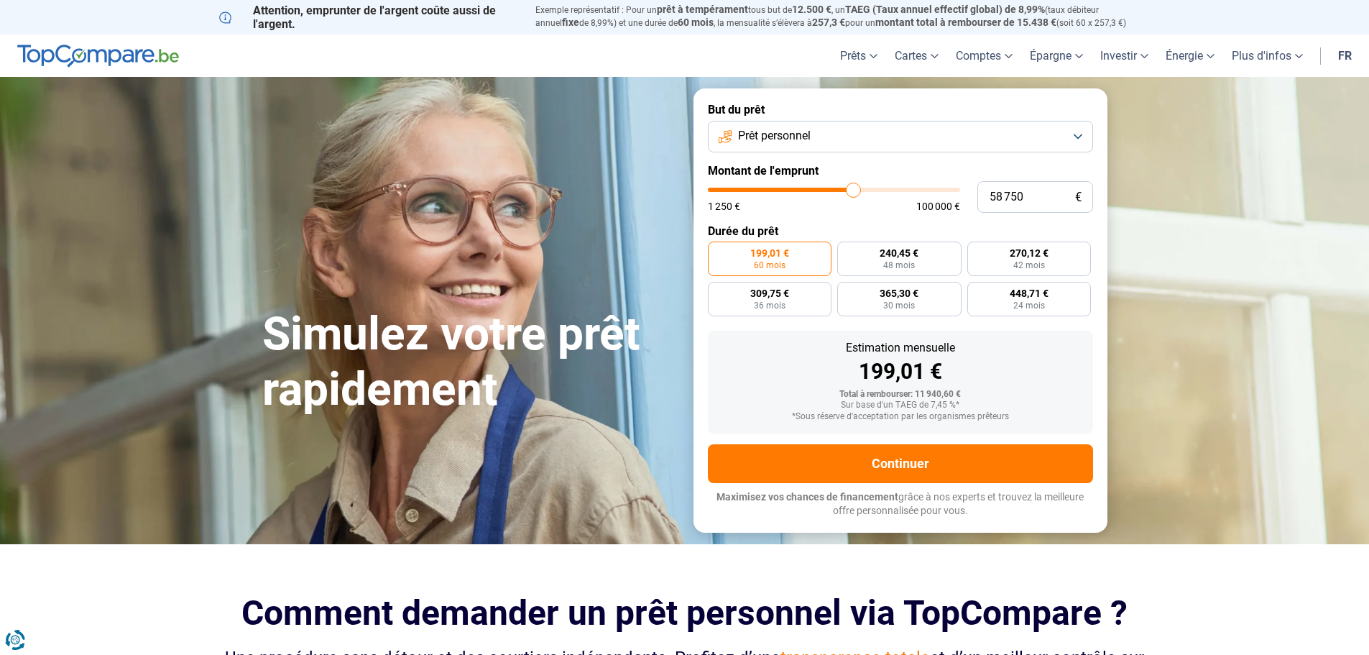
type input "59 500"
type input "59500"
type input "60 000"
type input "60000"
type input "61 250"
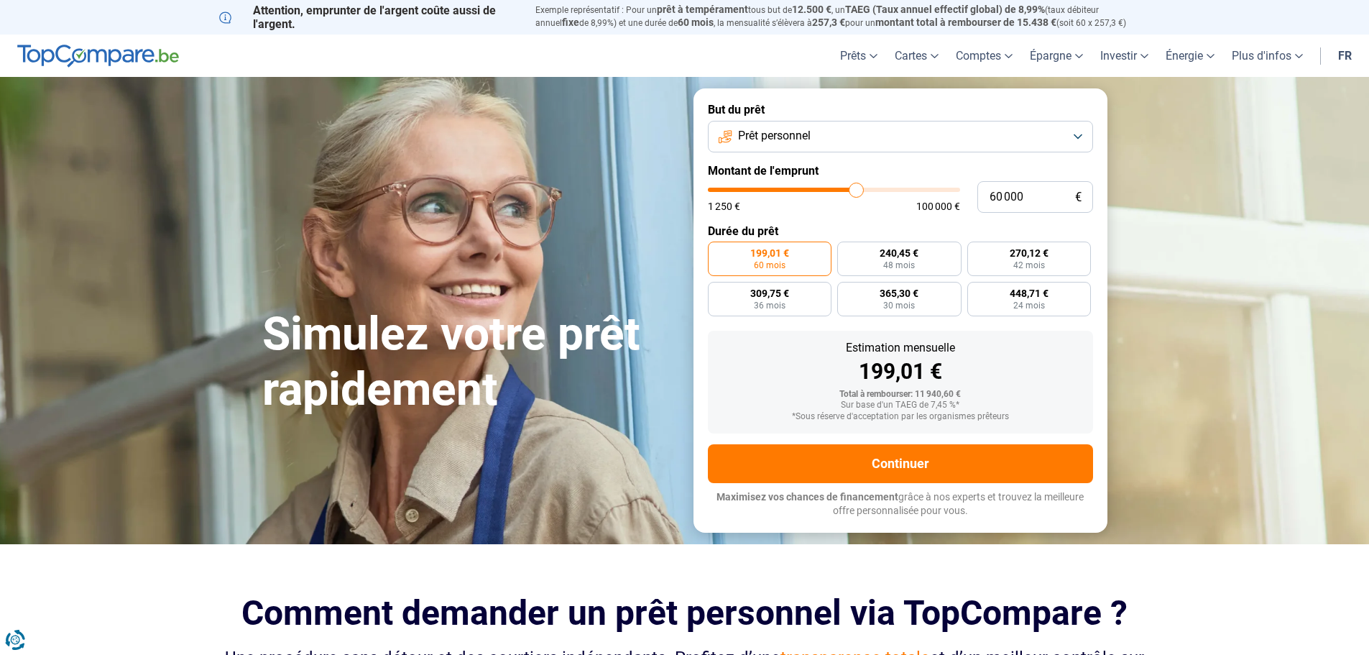
type input "61250"
type input "62 250"
type input "62250"
type input "63 250"
type input "63250"
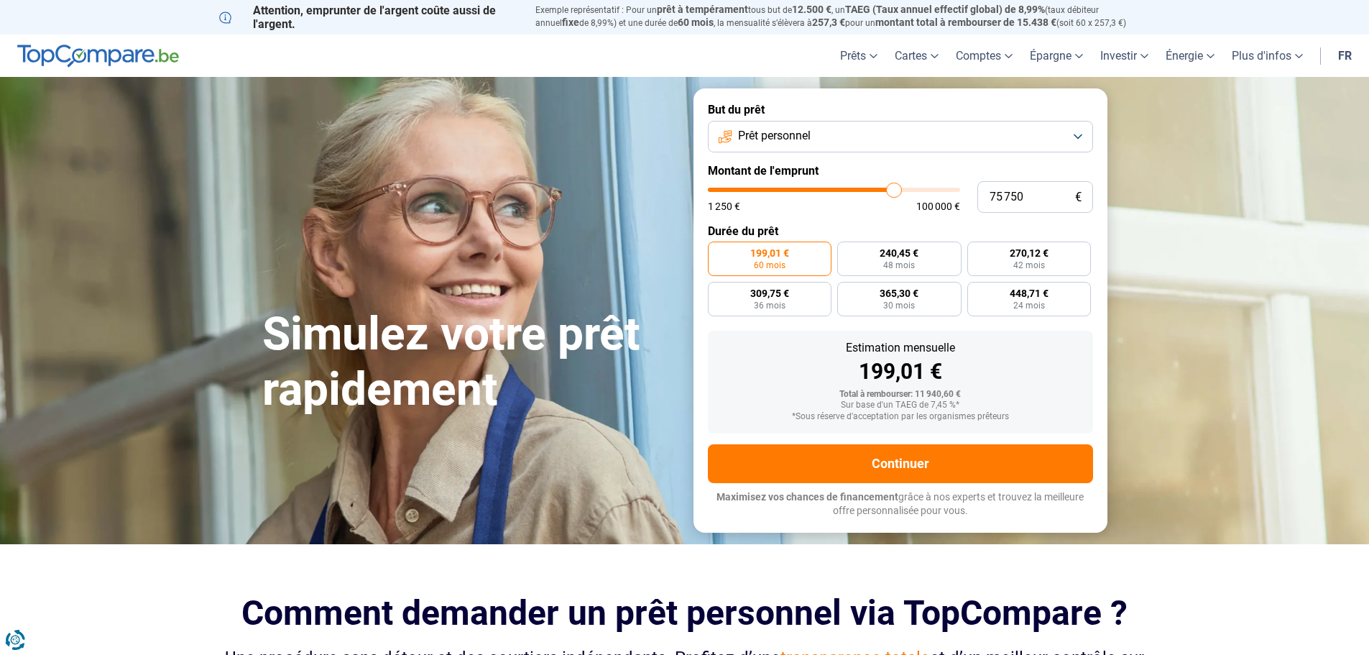
drag, startPoint x: 737, startPoint y: 185, endPoint x: 895, endPoint y: 194, distance: 157.7
click at [895, 192] on input "range" at bounding box center [834, 190] width 252 height 4
